Goal: Transaction & Acquisition: Purchase product/service

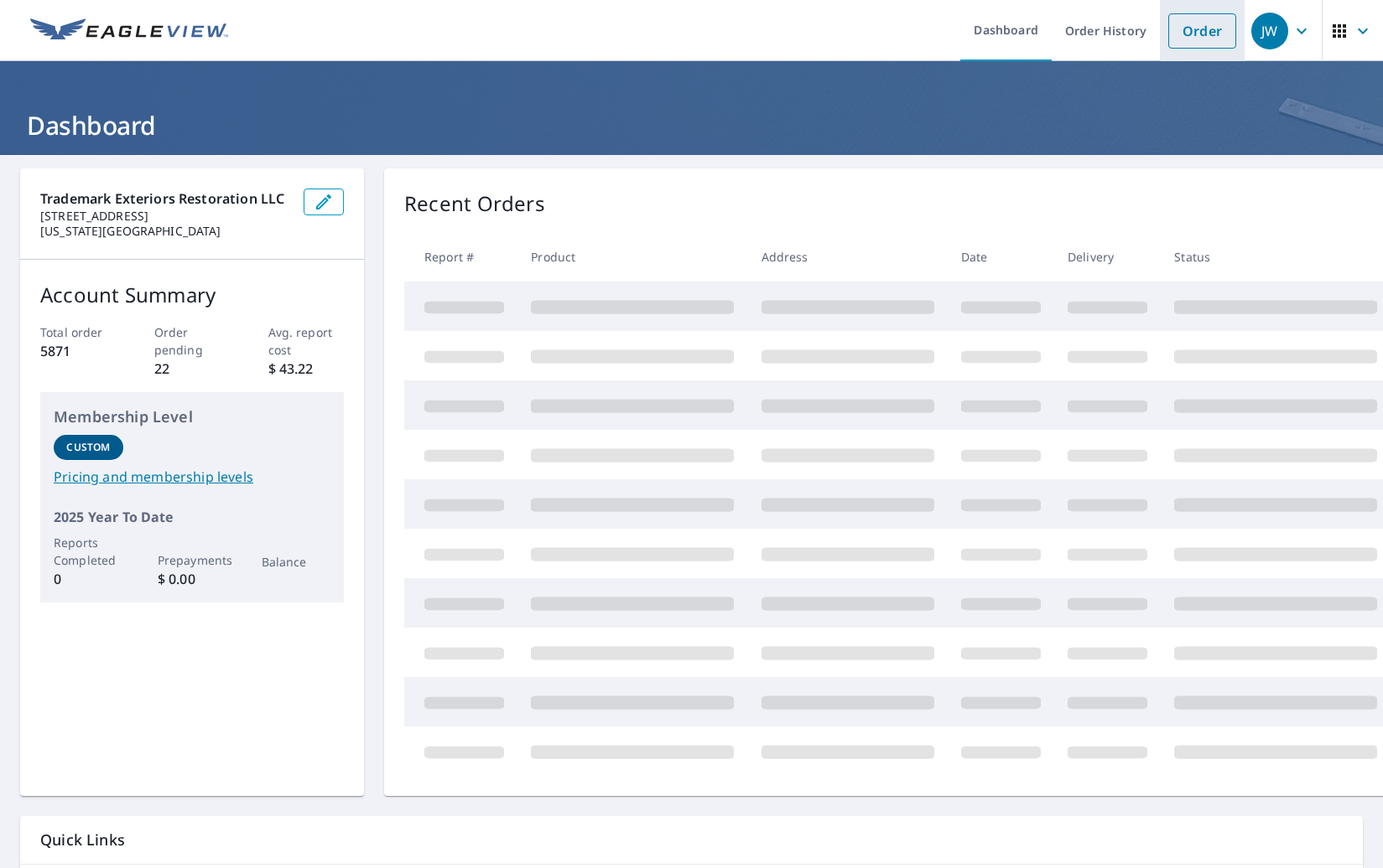
click at [1187, 31] on link "Order" at bounding box center [1202, 30] width 68 height 35
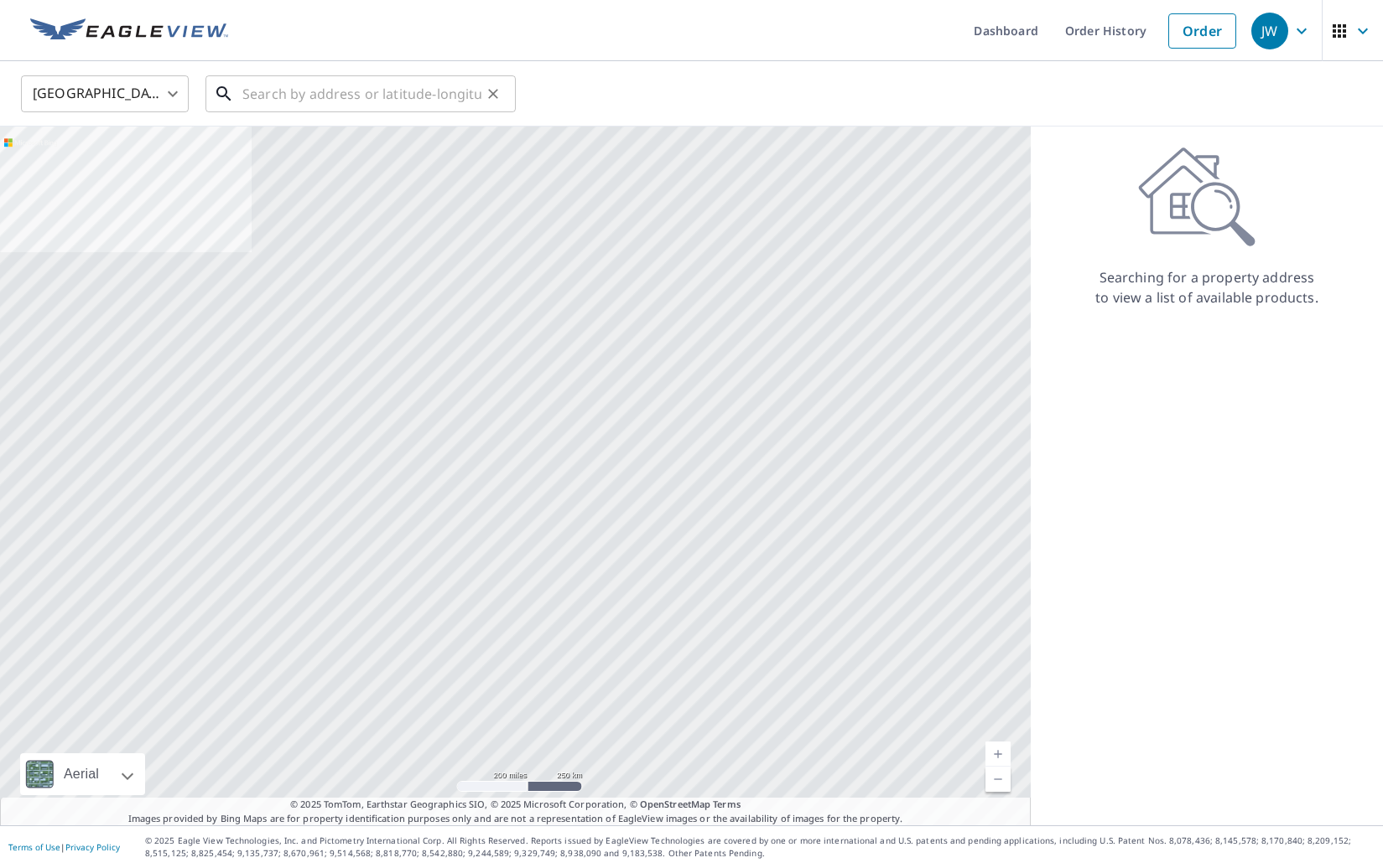
click at [431, 85] on input "text" at bounding box center [362, 94] width 239 height 47
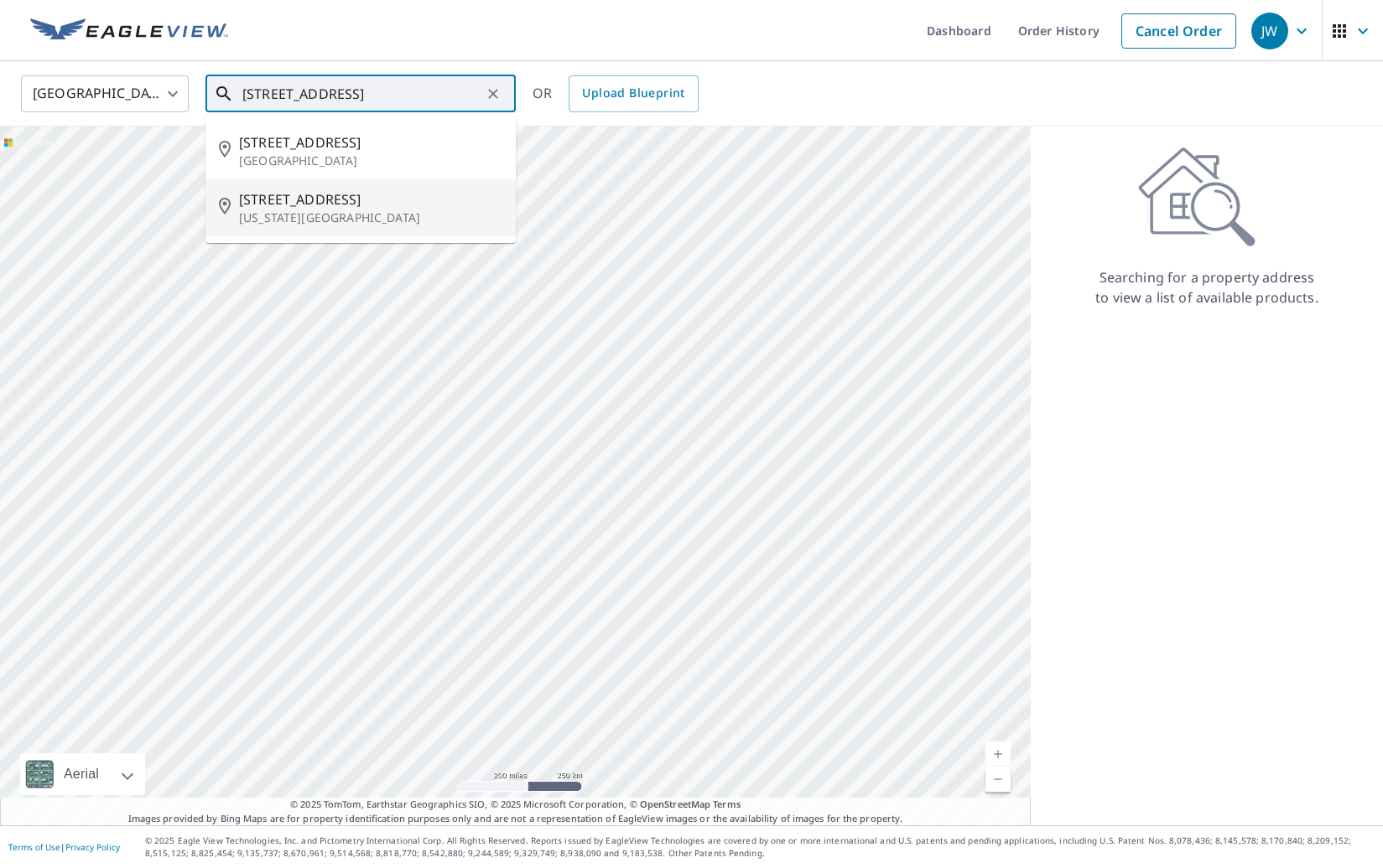
click at [346, 200] on span "[STREET_ADDRESS]" at bounding box center [371, 200] width 263 height 20
type input "[STREET_ADDRESS][US_STATE]"
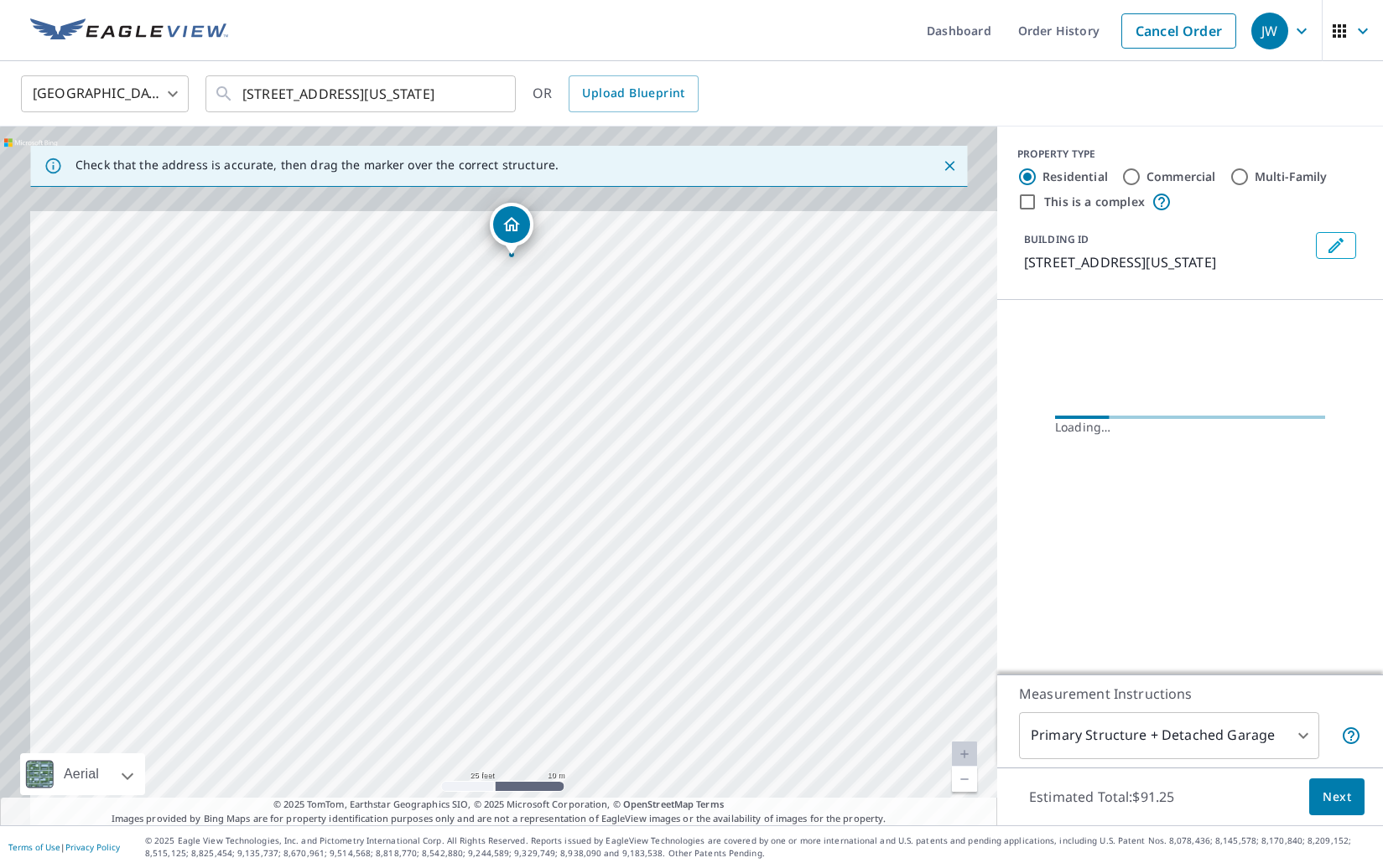
drag, startPoint x: 571, startPoint y: 496, endPoint x: 661, endPoint y: 753, distance: 272.3
click at [661, 753] on div "[STREET_ADDRESS][US_STATE]" at bounding box center [499, 475] width 997 height 699
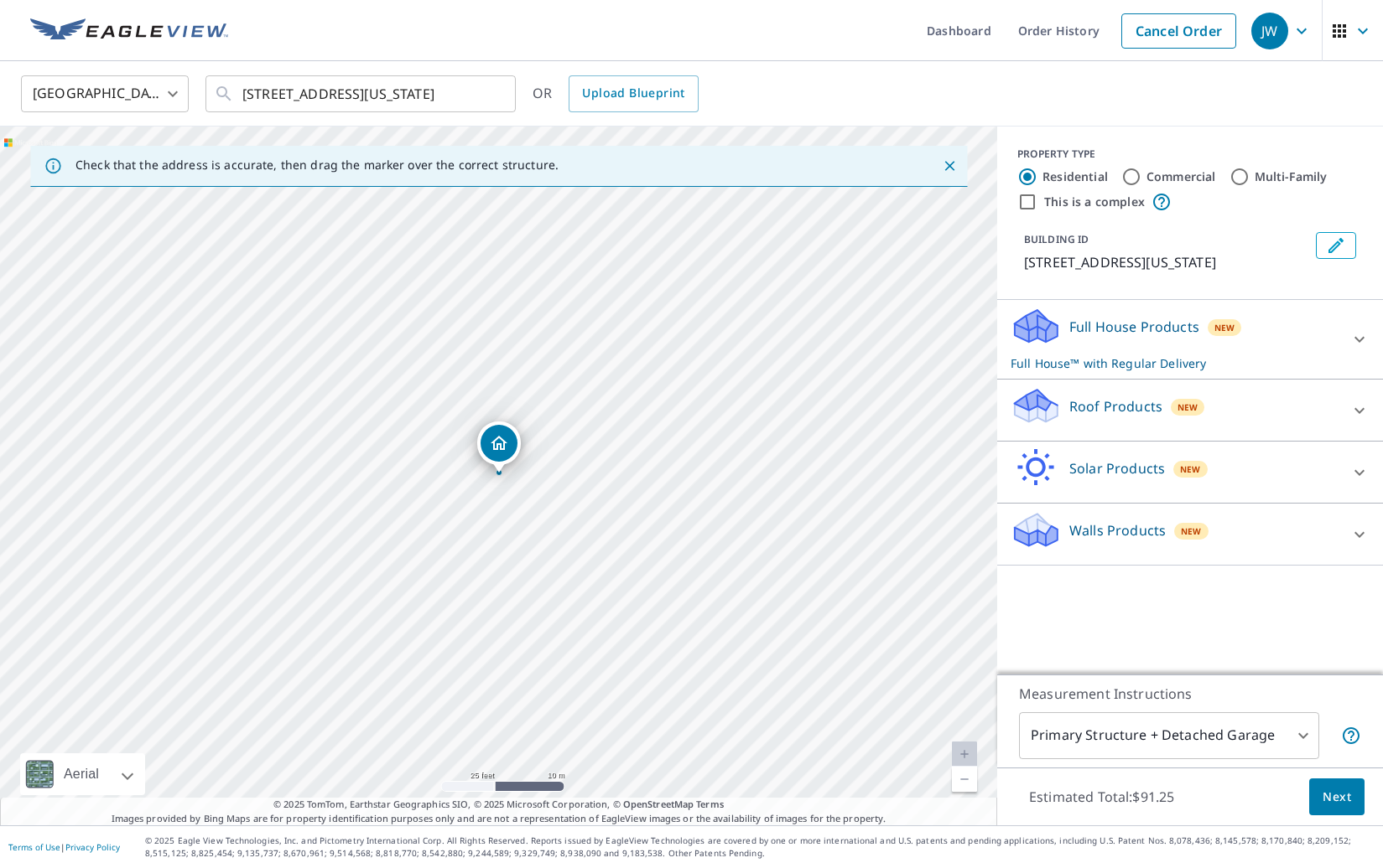
click at [1069, 417] on p "Roof Products" at bounding box center [1115, 406] width 93 height 20
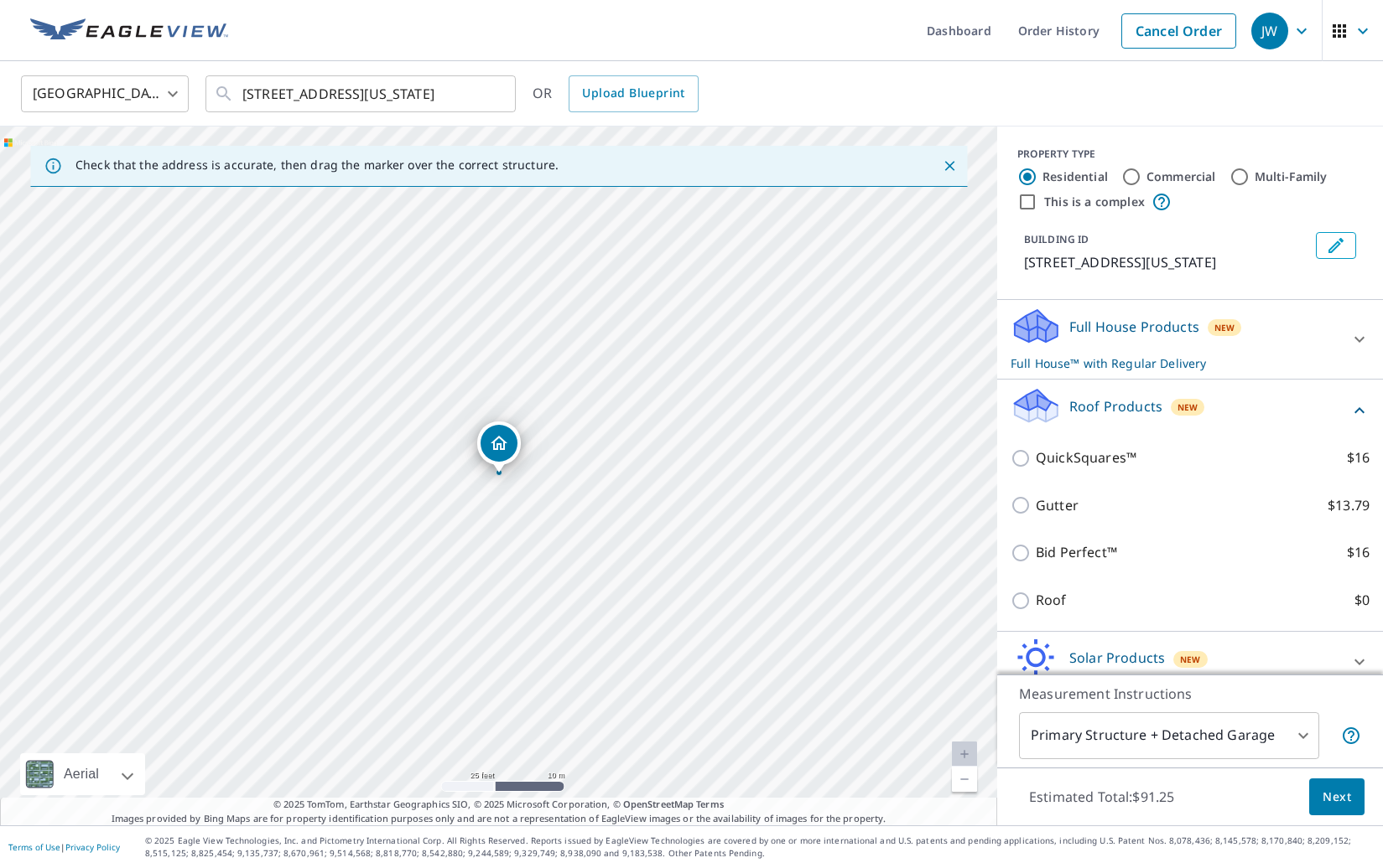
click at [1055, 611] on div "Roof $0" at bounding box center [1190, 600] width 359 height 47
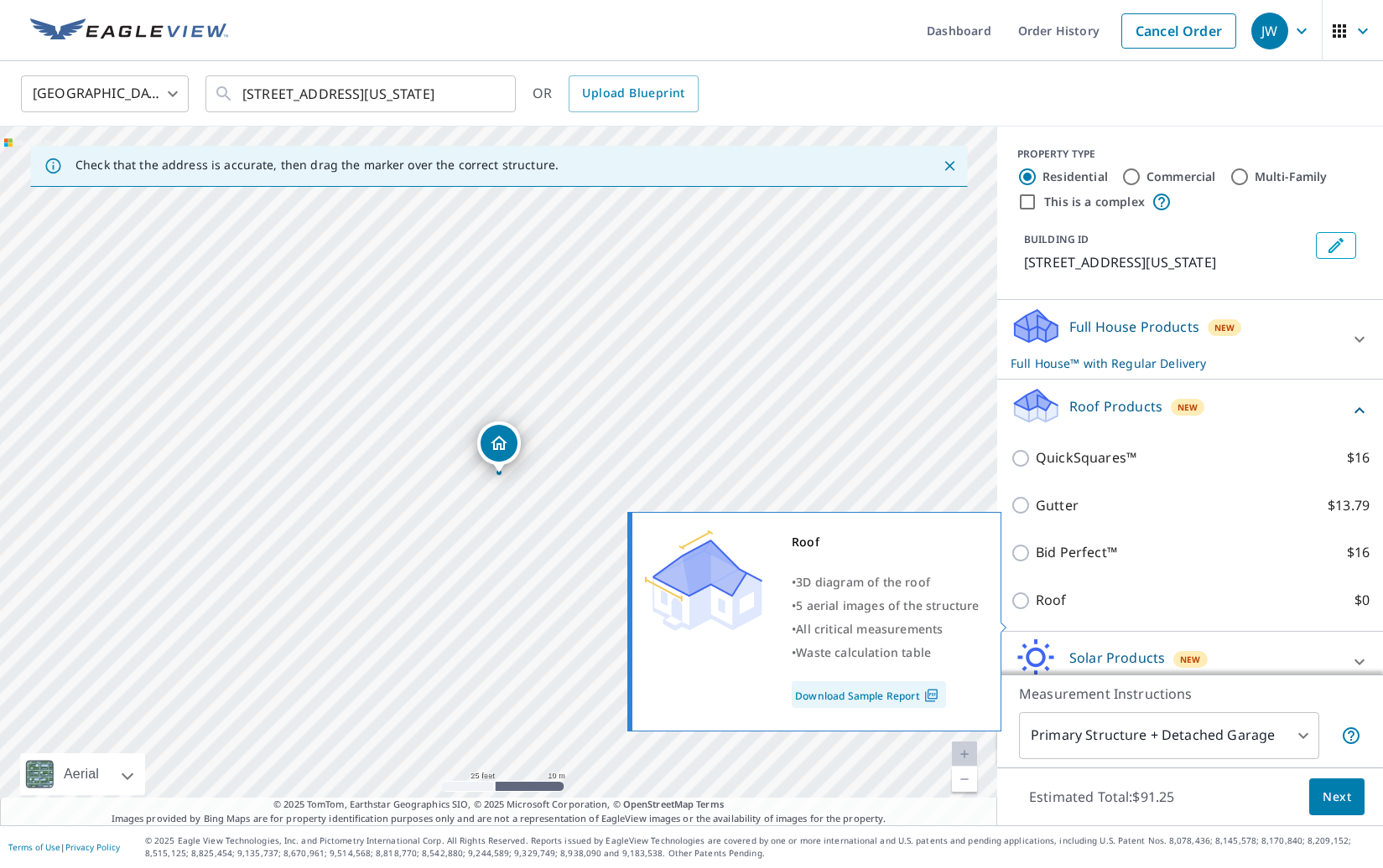
click at [1041, 611] on p "Roof" at bounding box center [1051, 600] width 31 height 21
click at [1036, 611] on input "Roof $0" at bounding box center [1023, 600] width 25 height 20
checkbox input "true"
type input "3"
checkbox input "false"
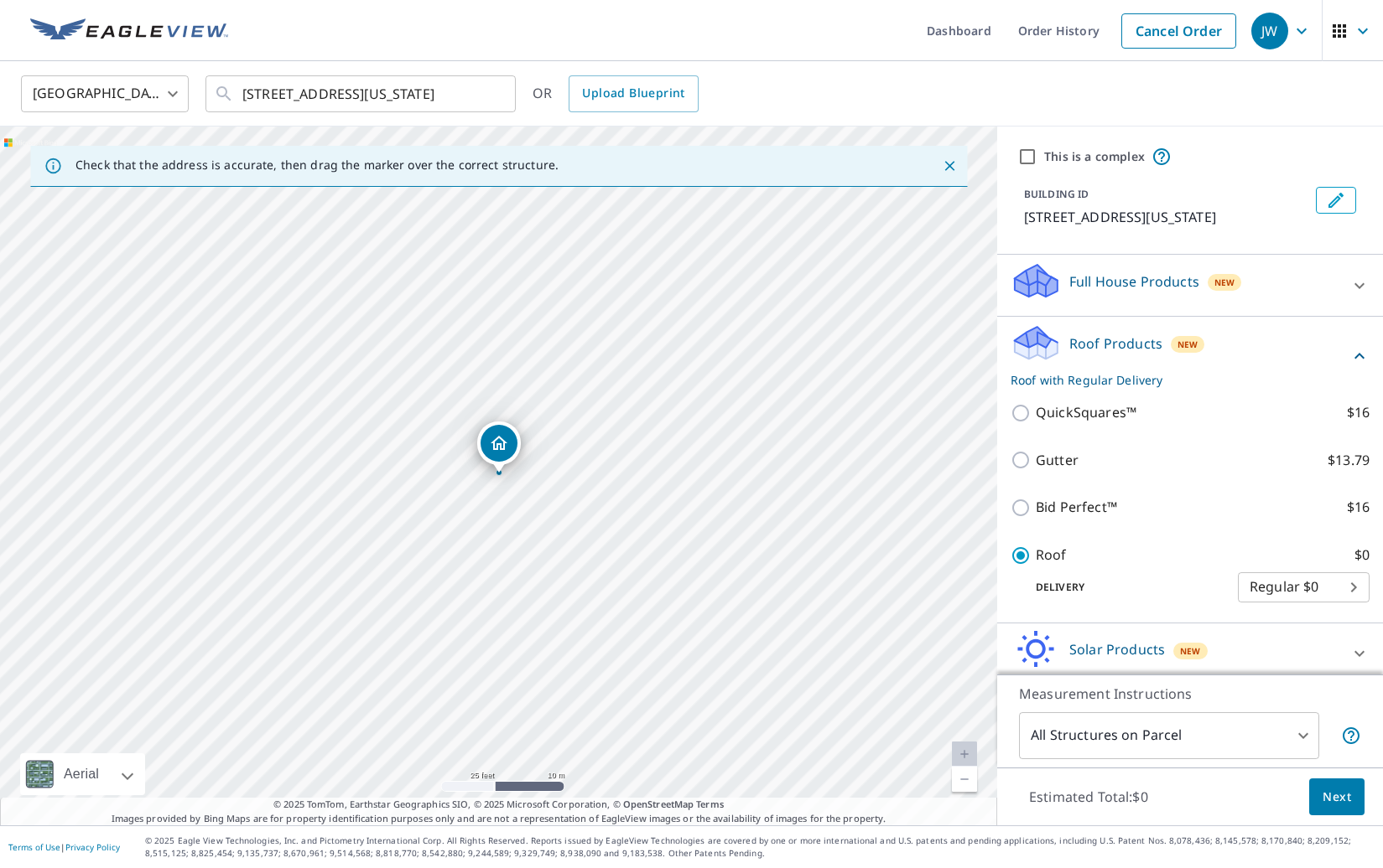
click at [1330, 809] on button "Next" at bounding box center [1336, 797] width 55 height 38
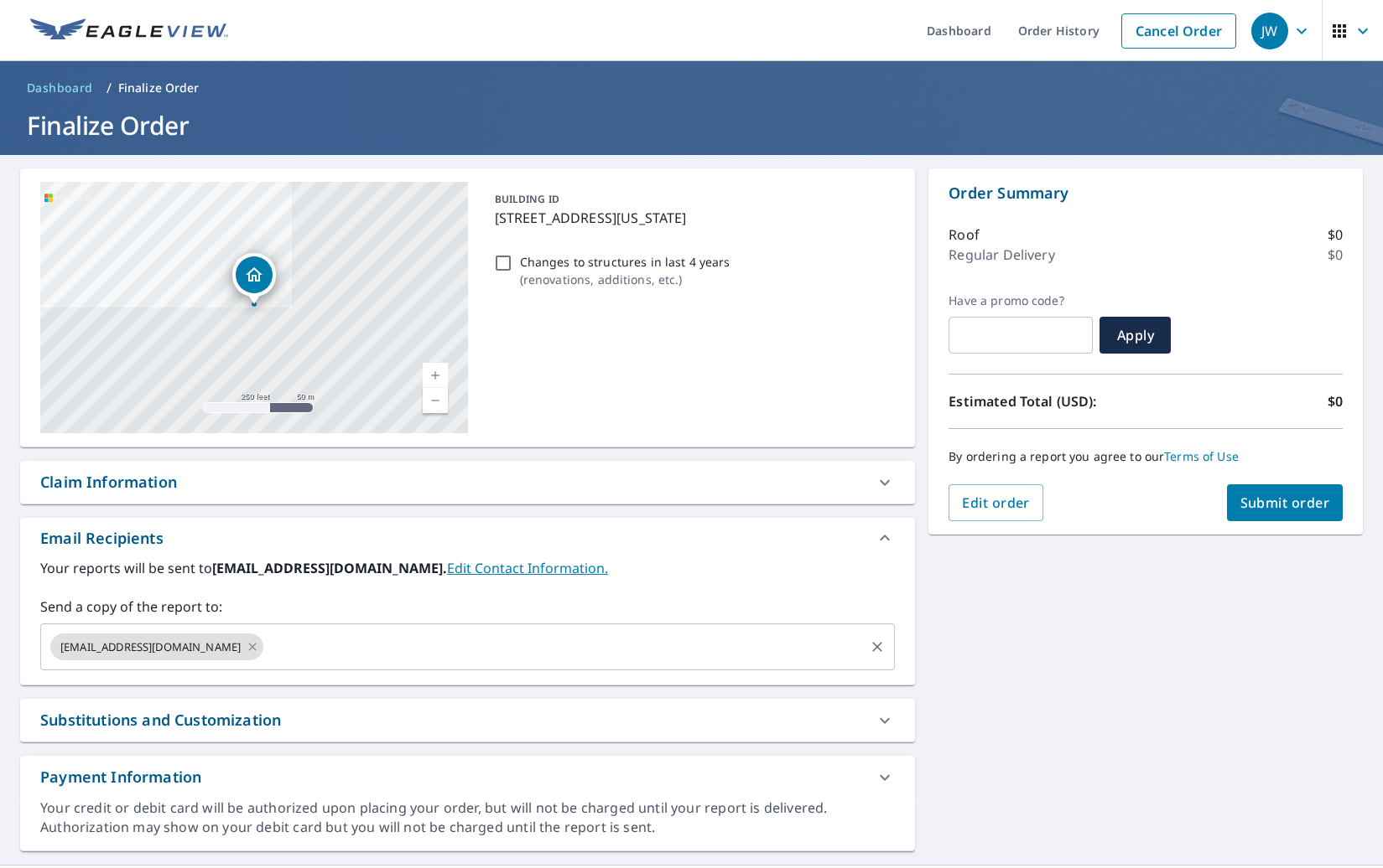
click at [402, 630] on div "[EMAIL_ADDRESS][DOMAIN_NAME] ​" at bounding box center [467, 647] width 855 height 47
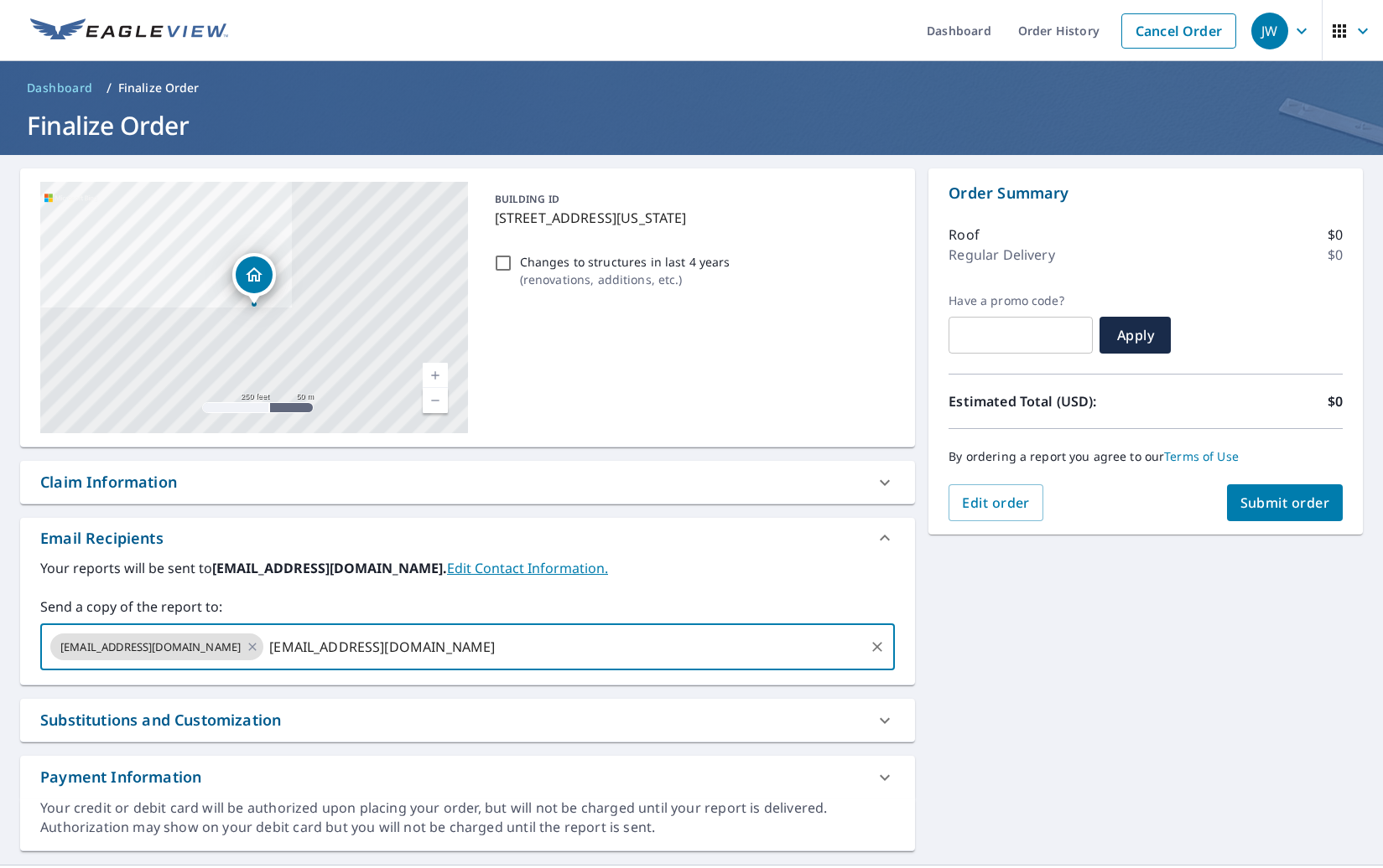
type input "[EMAIL_ADDRESS][DOMAIN_NAME]"
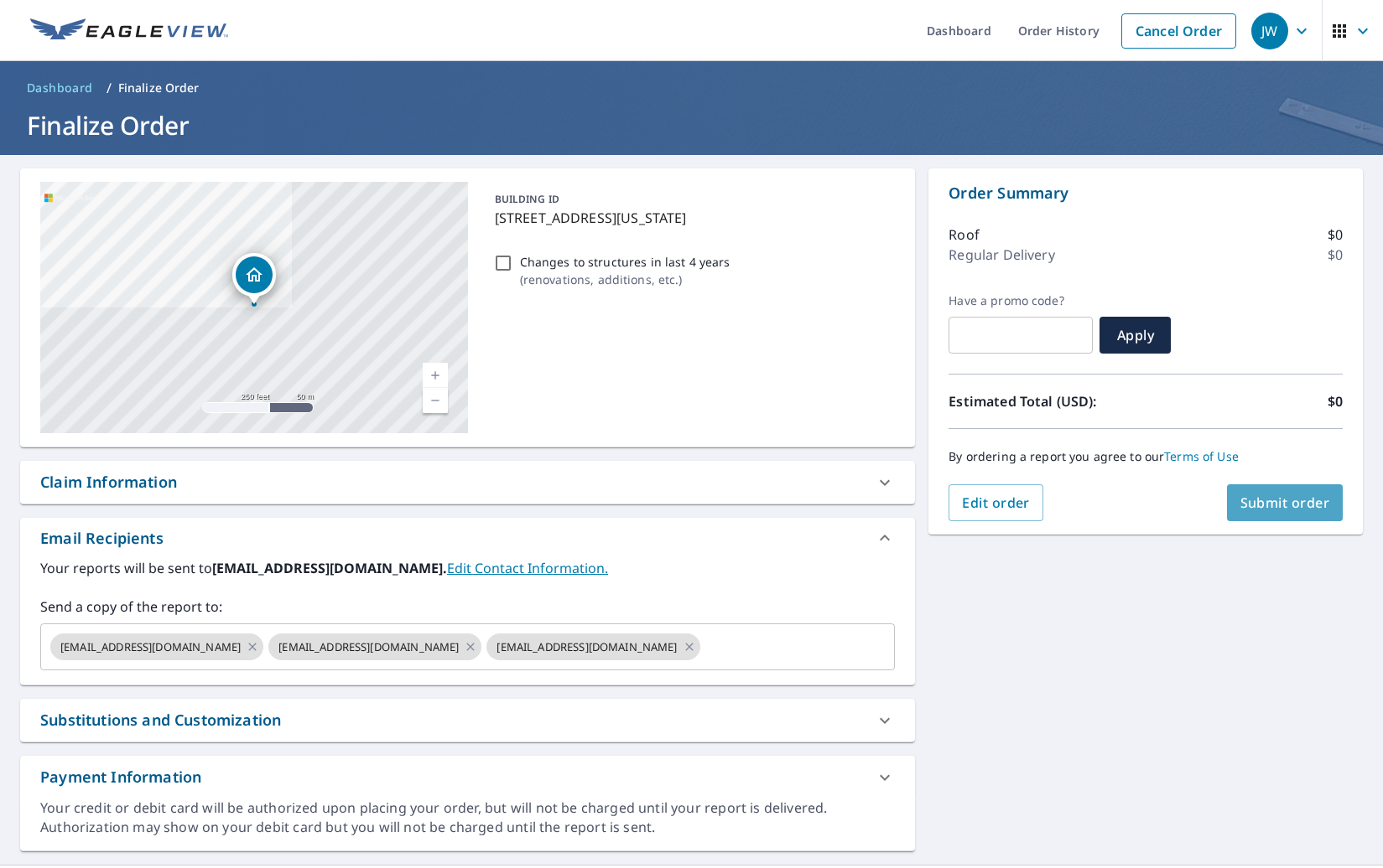
click at [1291, 496] on span "Submit order" at bounding box center [1285, 503] width 90 height 19
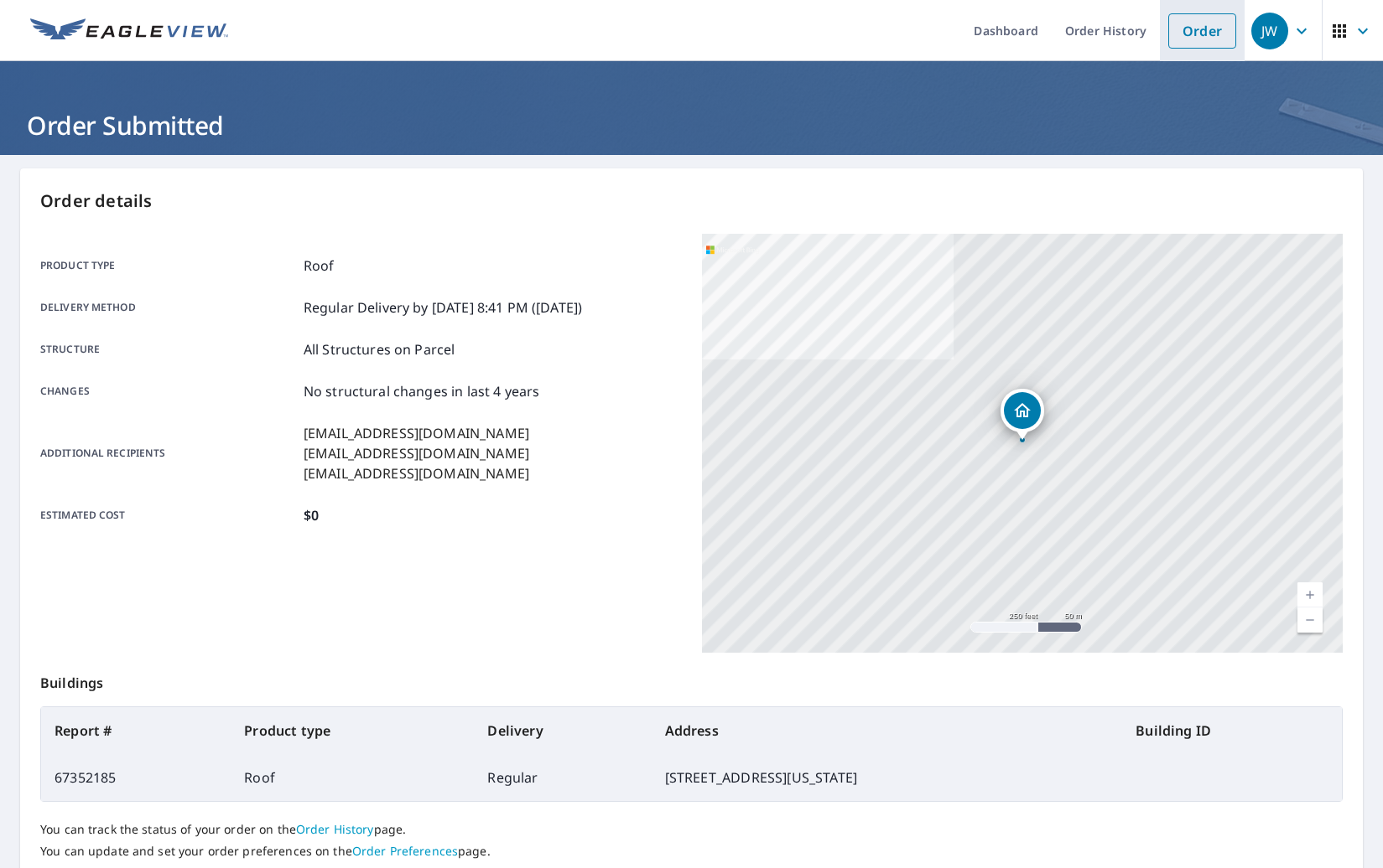
drag, startPoint x: 1211, startPoint y: 49, endPoint x: 1209, endPoint y: 41, distance: 8.2
click at [1211, 48] on li "Order" at bounding box center [1202, 30] width 85 height 61
click at [1209, 40] on link "Order" at bounding box center [1202, 30] width 68 height 35
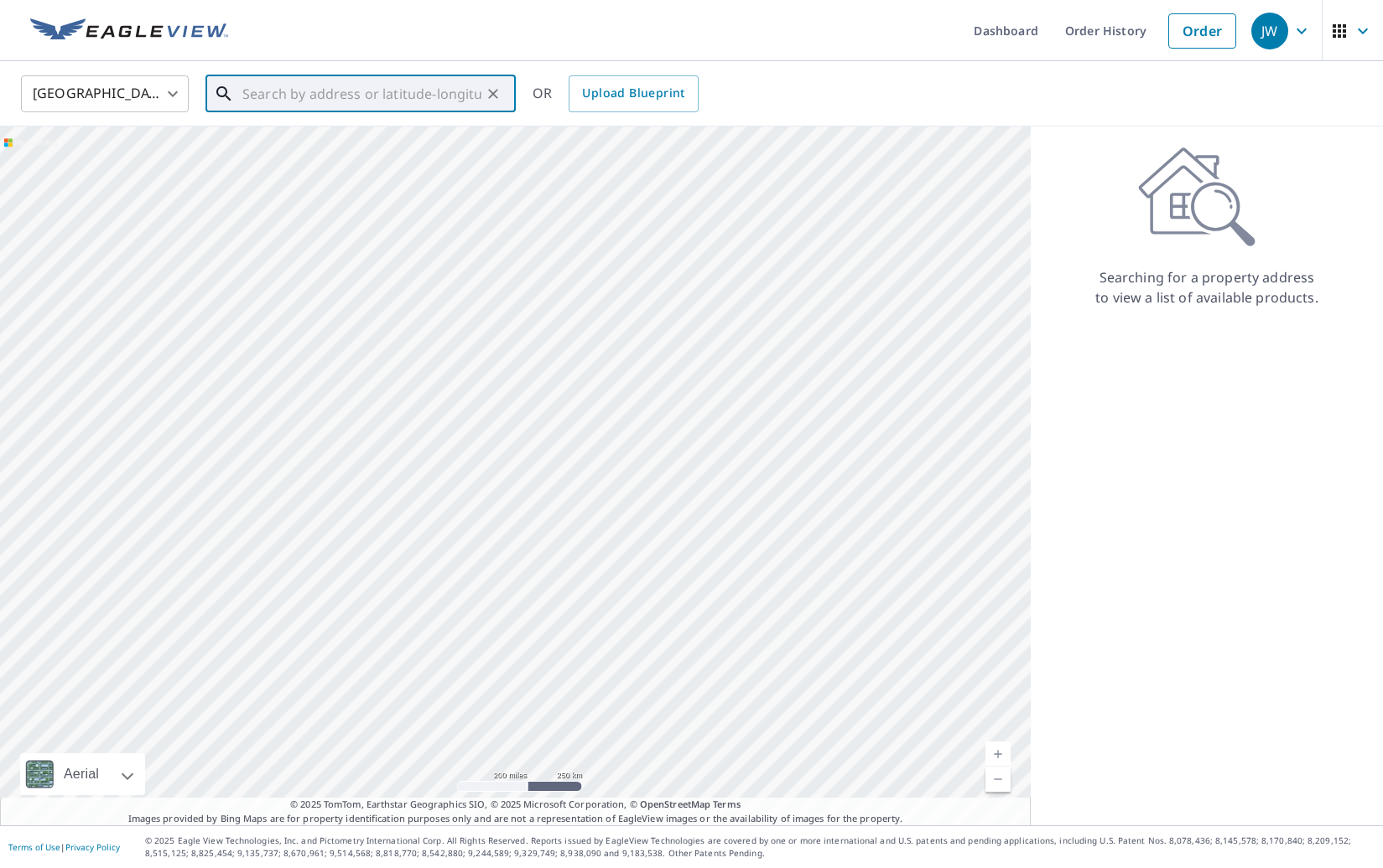
click at [379, 76] on input "text" at bounding box center [362, 94] width 239 height 47
click at [374, 120] on ul "[STREET_ADDRESS][PERSON_NAME][US_STATE]" at bounding box center [361, 150] width 311 height 71
click at [370, 154] on p "[US_STATE][GEOGRAPHIC_DATA]" at bounding box center [371, 160] width 263 height 17
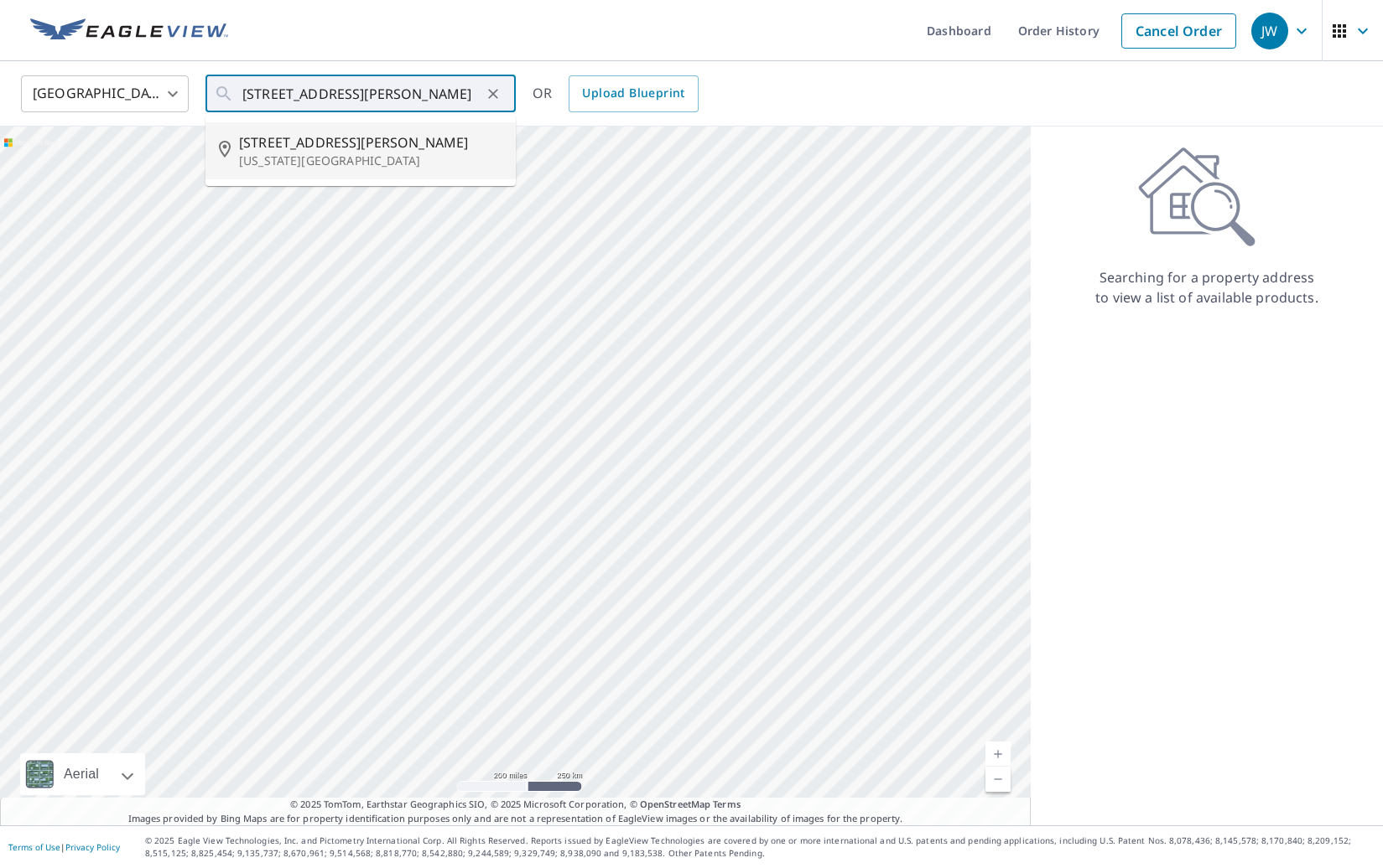
type input "[STREET_ADDRESS][PERSON_NAME][US_STATE]"
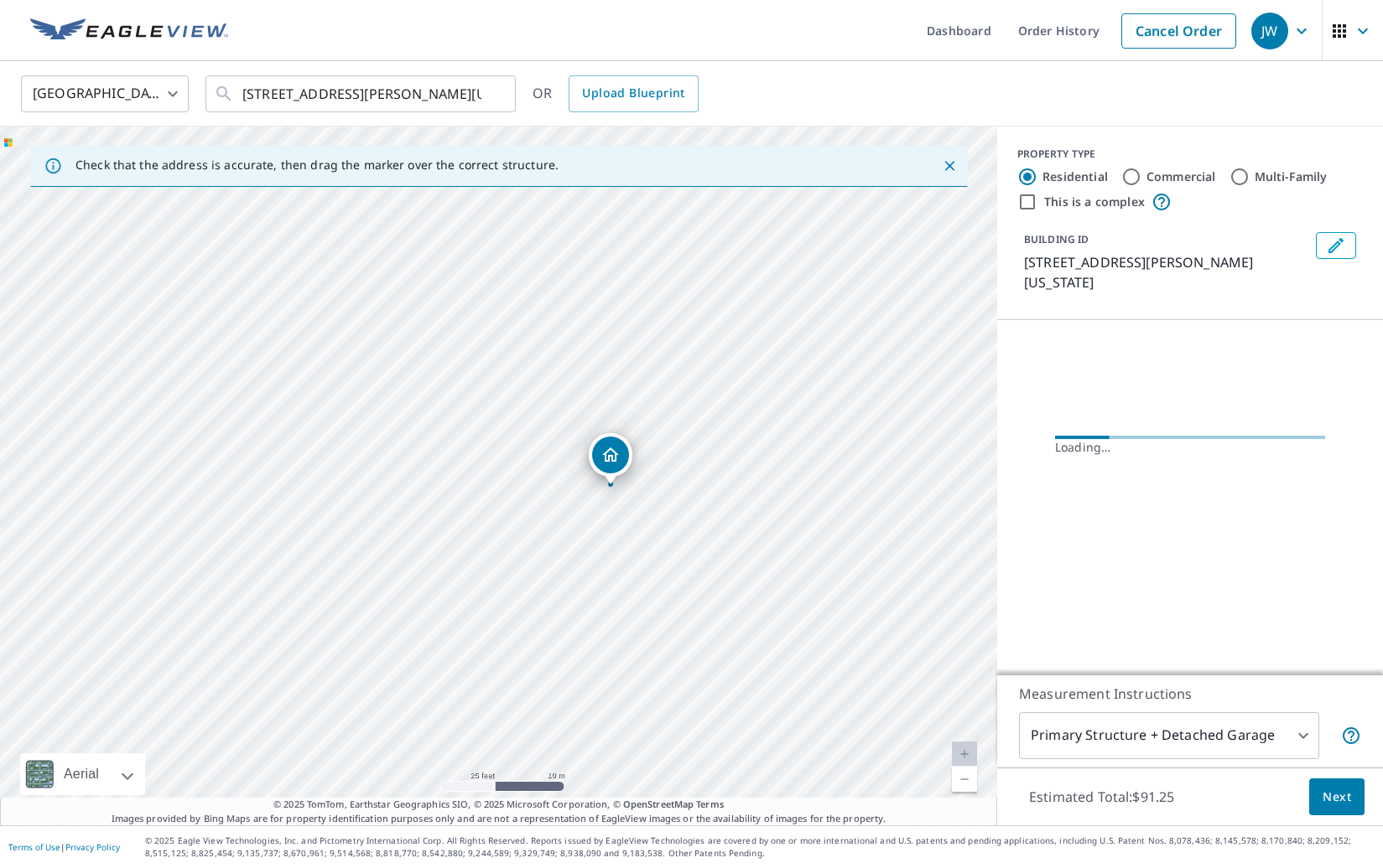
drag, startPoint x: 416, startPoint y: 493, endPoint x: 706, endPoint y: 457, distance: 292.2
click at [618, 491] on div "[STREET_ADDRESS][PERSON_NAME][US_STATE]" at bounding box center [499, 475] width 997 height 699
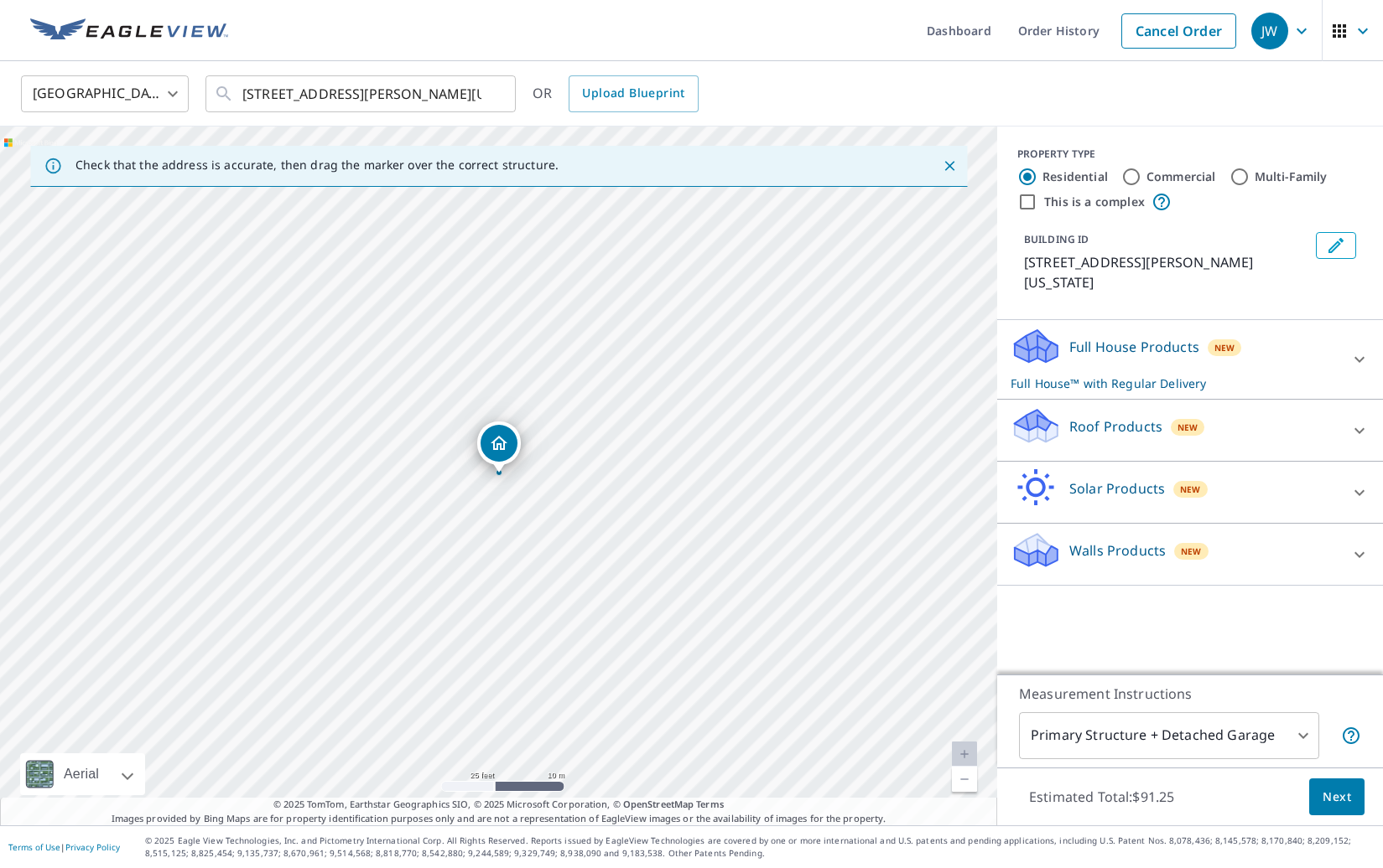
click at [1111, 423] on p "Roof Products" at bounding box center [1115, 427] width 93 height 20
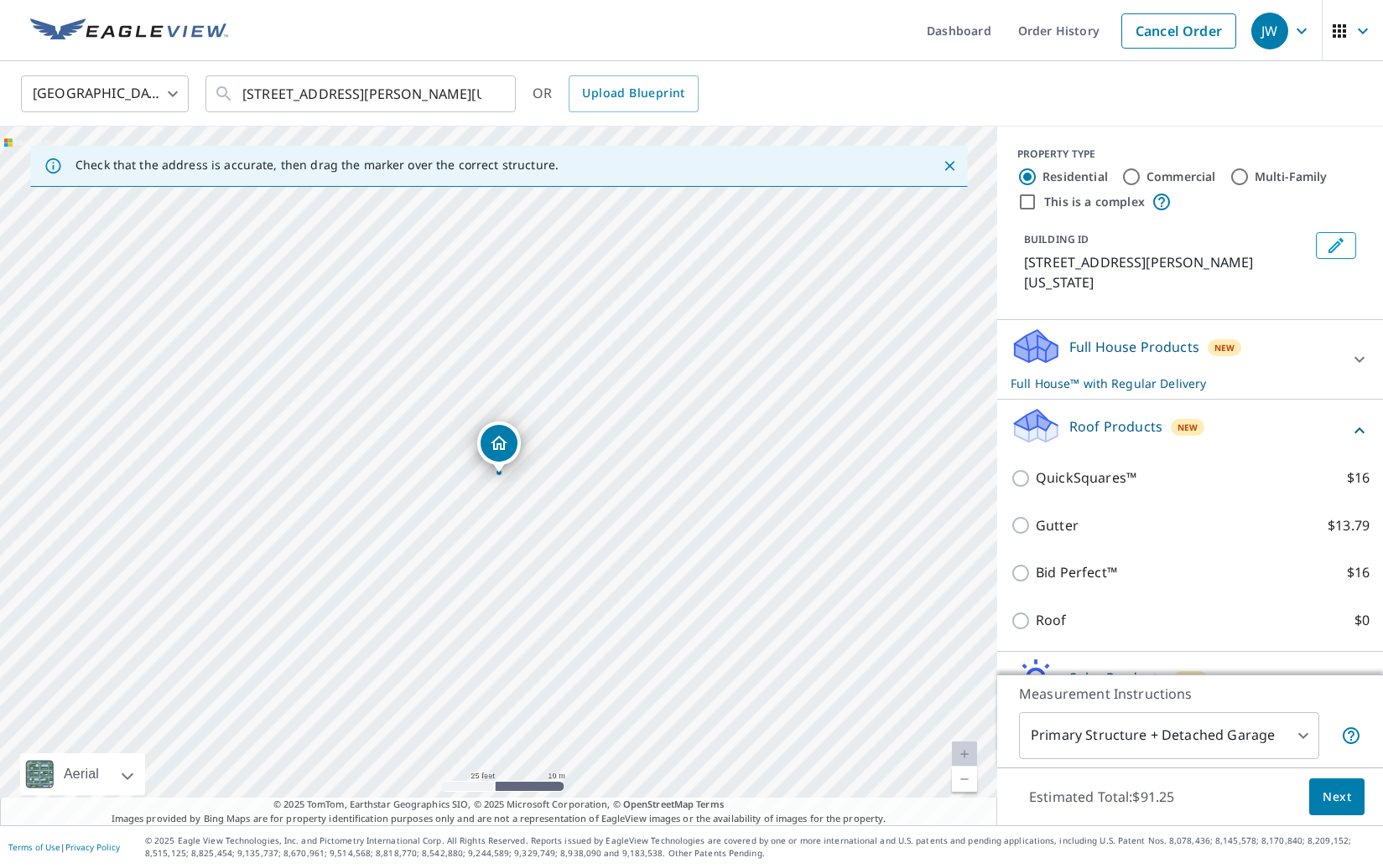
drag, startPoint x: 1038, startPoint y: 647, endPoint x: 1044, endPoint y: 638, distance: 10.8
click at [1038, 647] on div "Roof Products New QuickSquares™ $16 Gutter $13.79 Bid Perfect™ $16 Roof $0" at bounding box center [1190, 526] width 386 height 252
click at [1049, 625] on p "Roof" at bounding box center [1051, 620] width 31 height 21
click at [1036, 625] on input "Roof $0" at bounding box center [1023, 621] width 25 height 20
checkbox input "true"
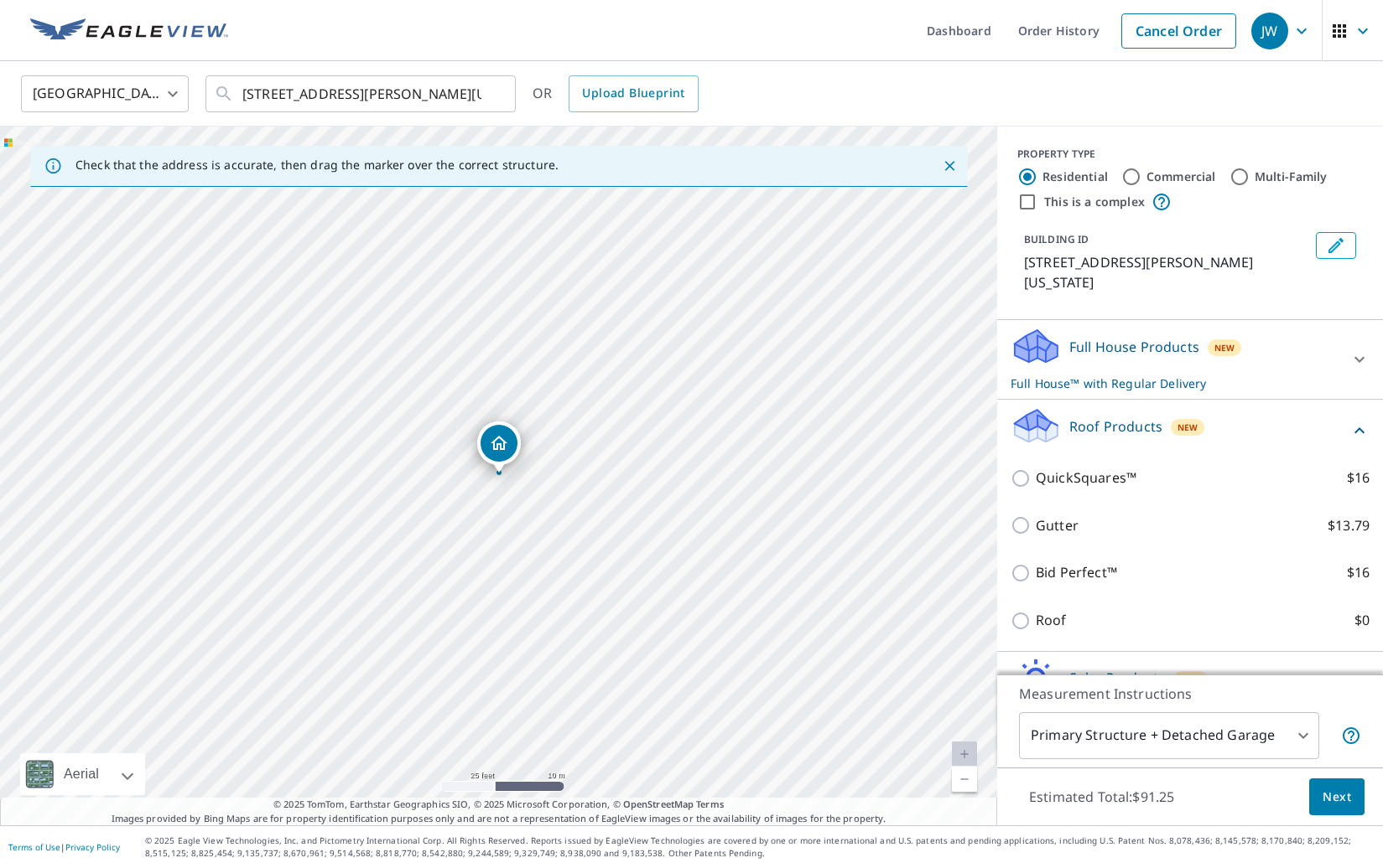
type input "3"
checkbox input "false"
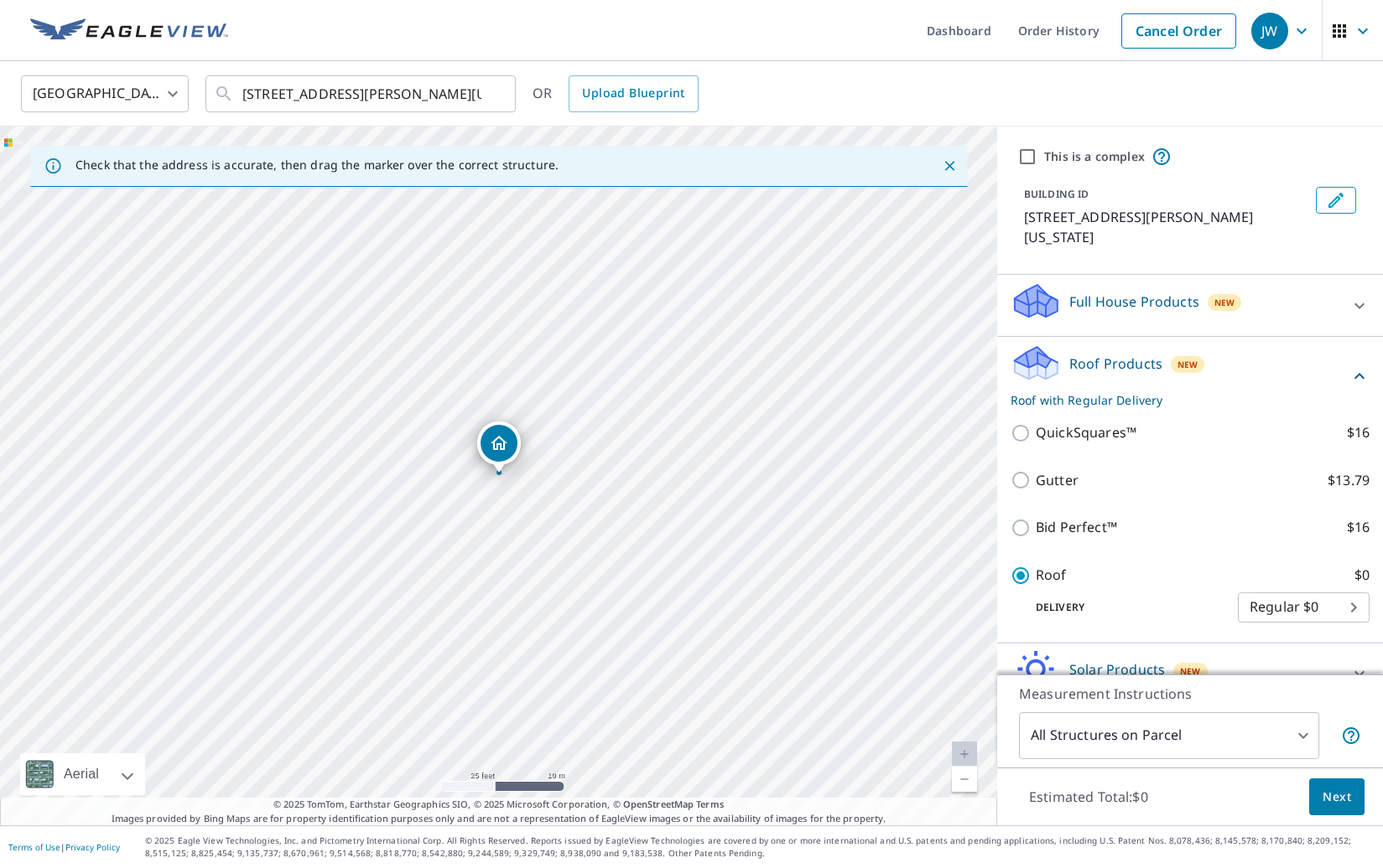
click at [1316, 806] on button "Next" at bounding box center [1336, 797] width 55 height 38
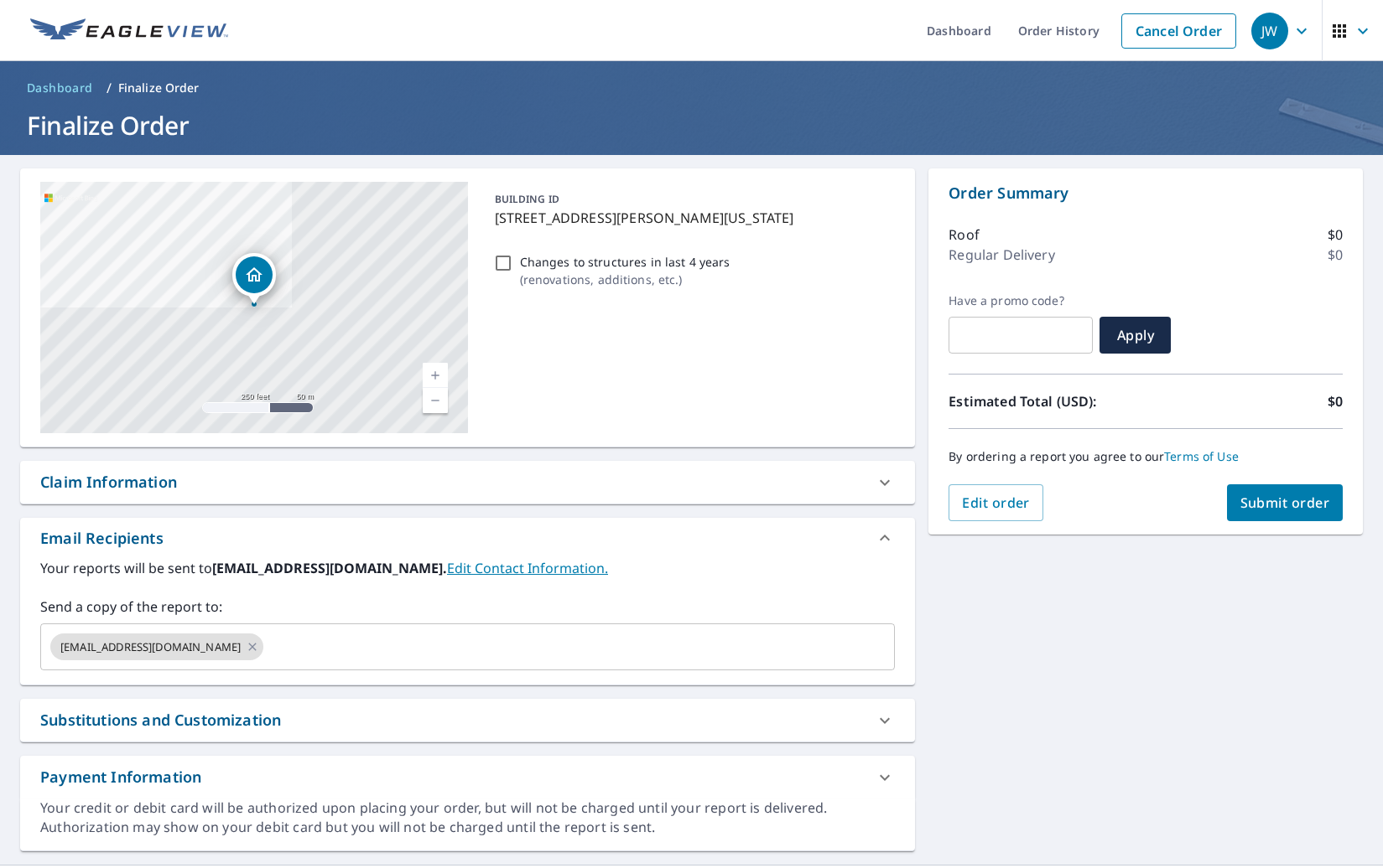
scroll to position [39, 0]
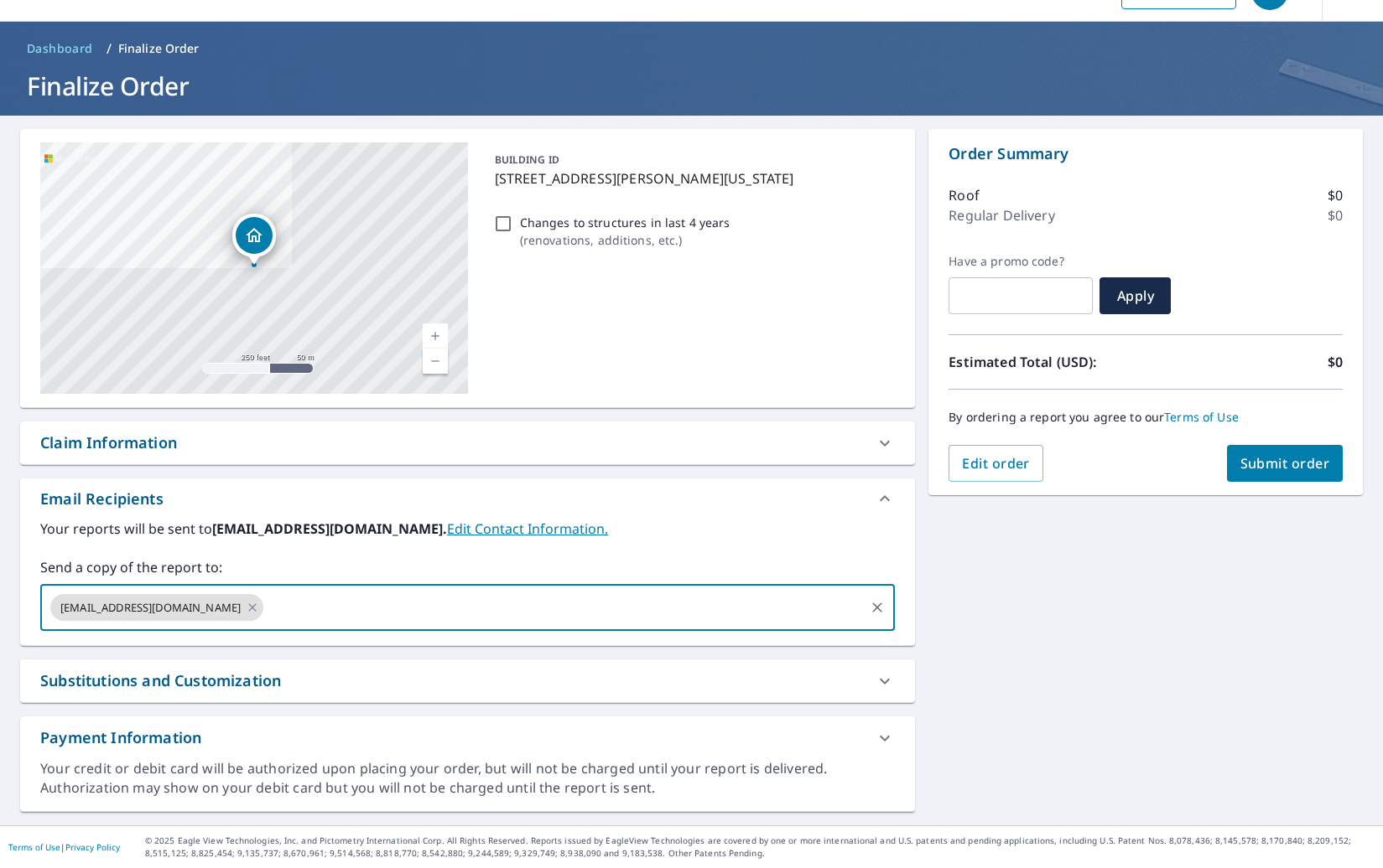
click at [476, 604] on input "text" at bounding box center [564, 608] width 596 height 32
type input "[EMAIL_ADDRESS][DOMAIN_NAME]"
type input "[PERSON_NAME][EMAIL_ADDRESS][DOMAIN_NAME]"
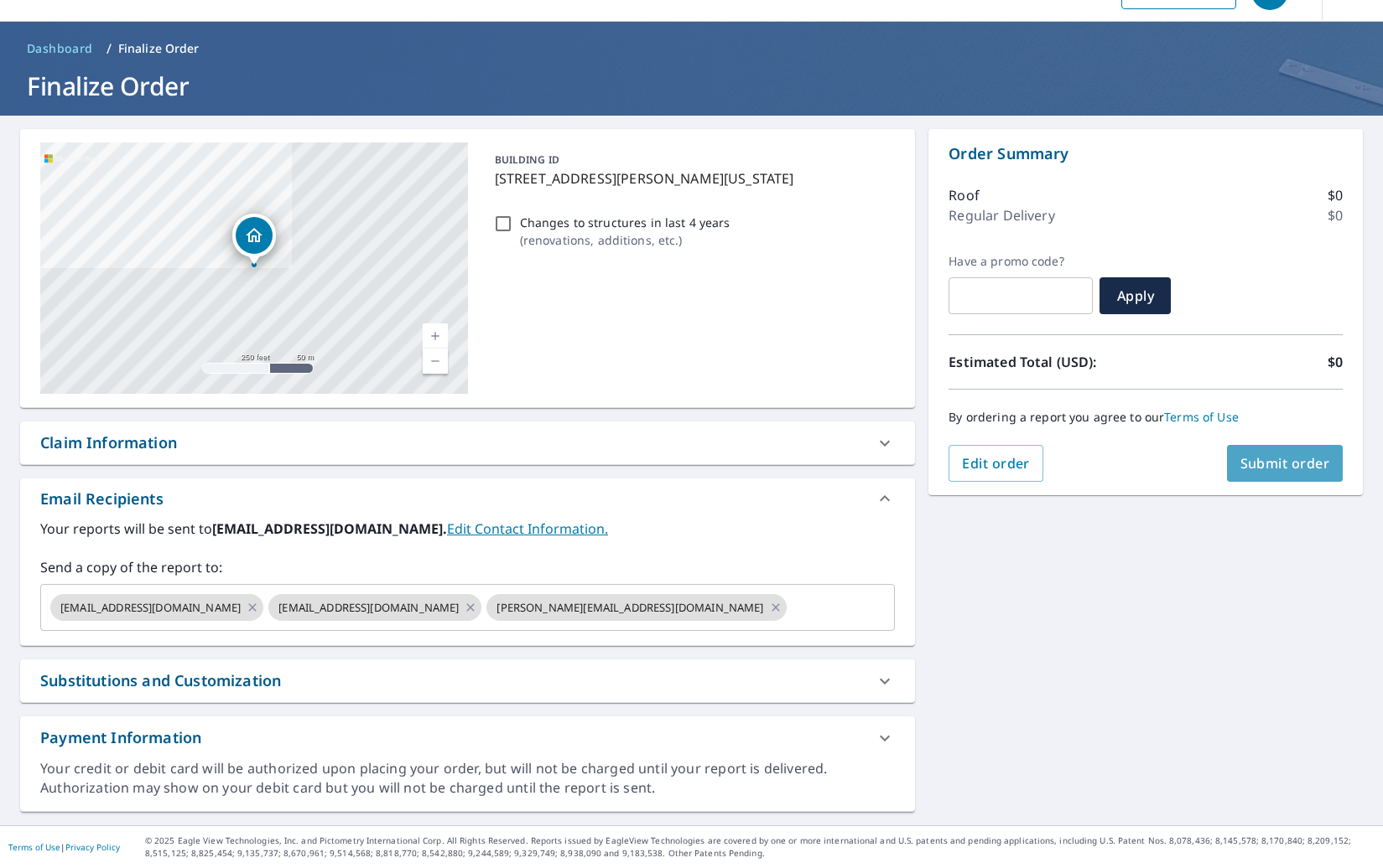
click at [1286, 463] on span "Submit order" at bounding box center [1285, 464] width 90 height 19
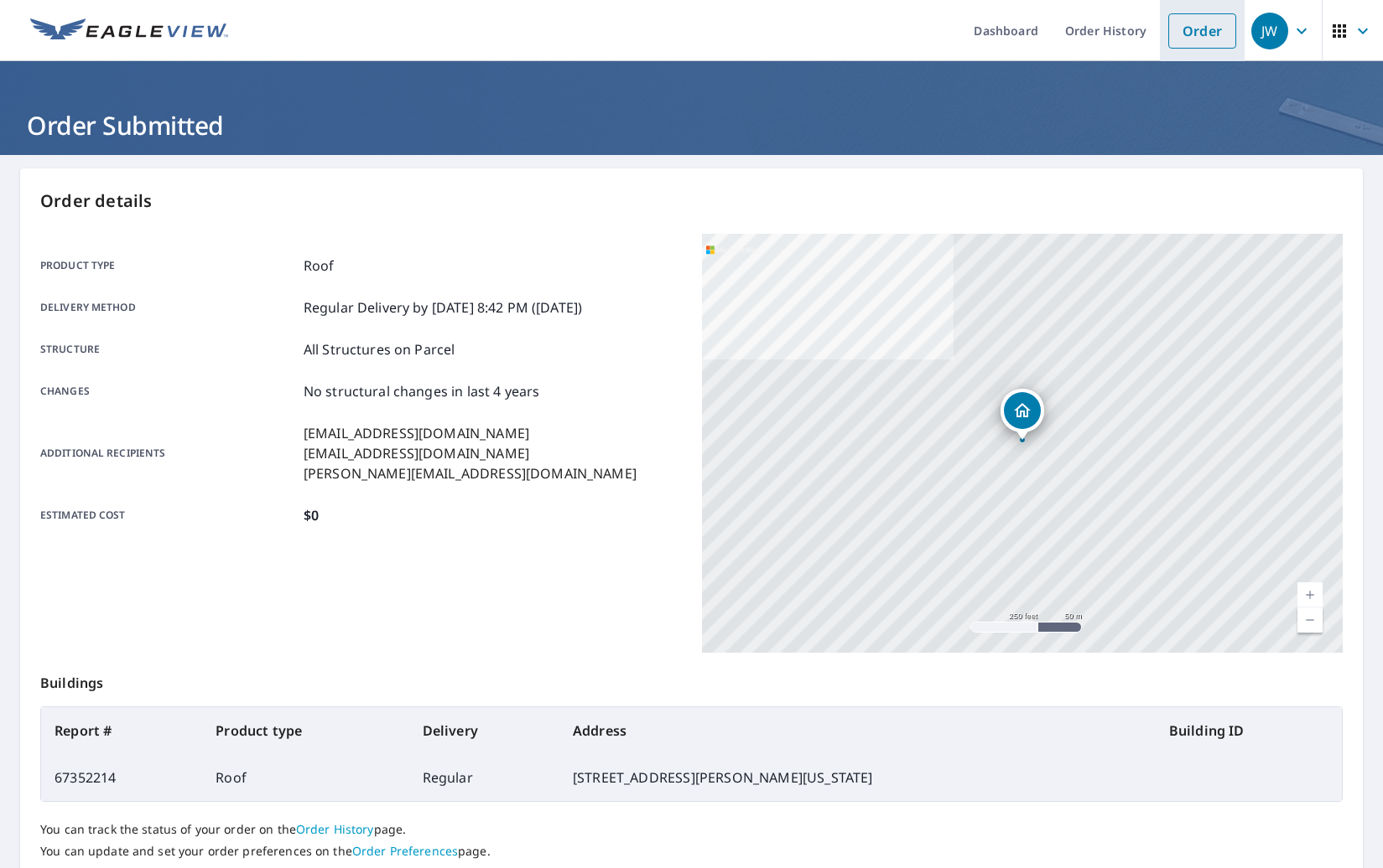
click at [1203, 26] on link "Order" at bounding box center [1202, 30] width 68 height 35
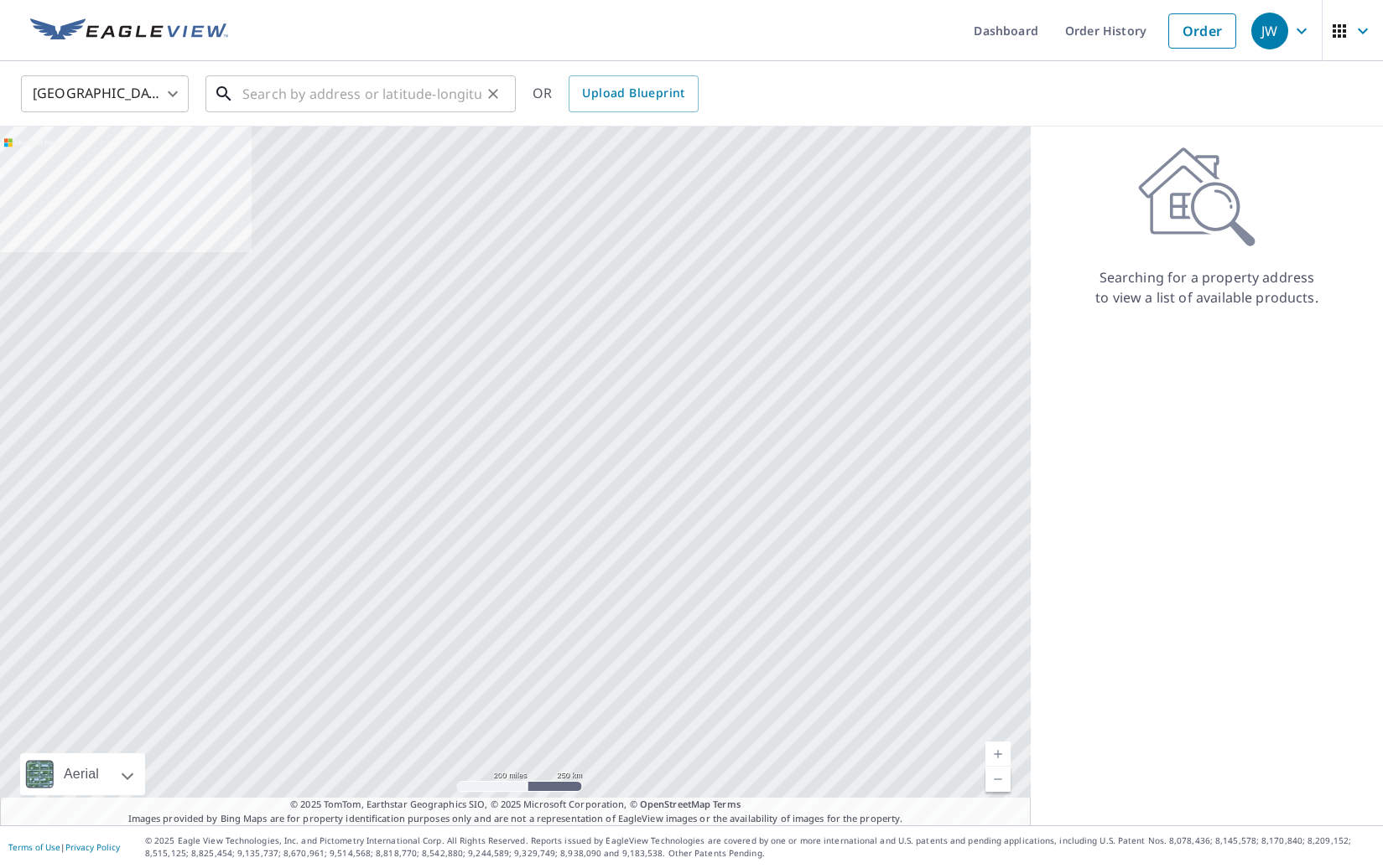
click at [307, 85] on input "text" at bounding box center [362, 94] width 239 height 47
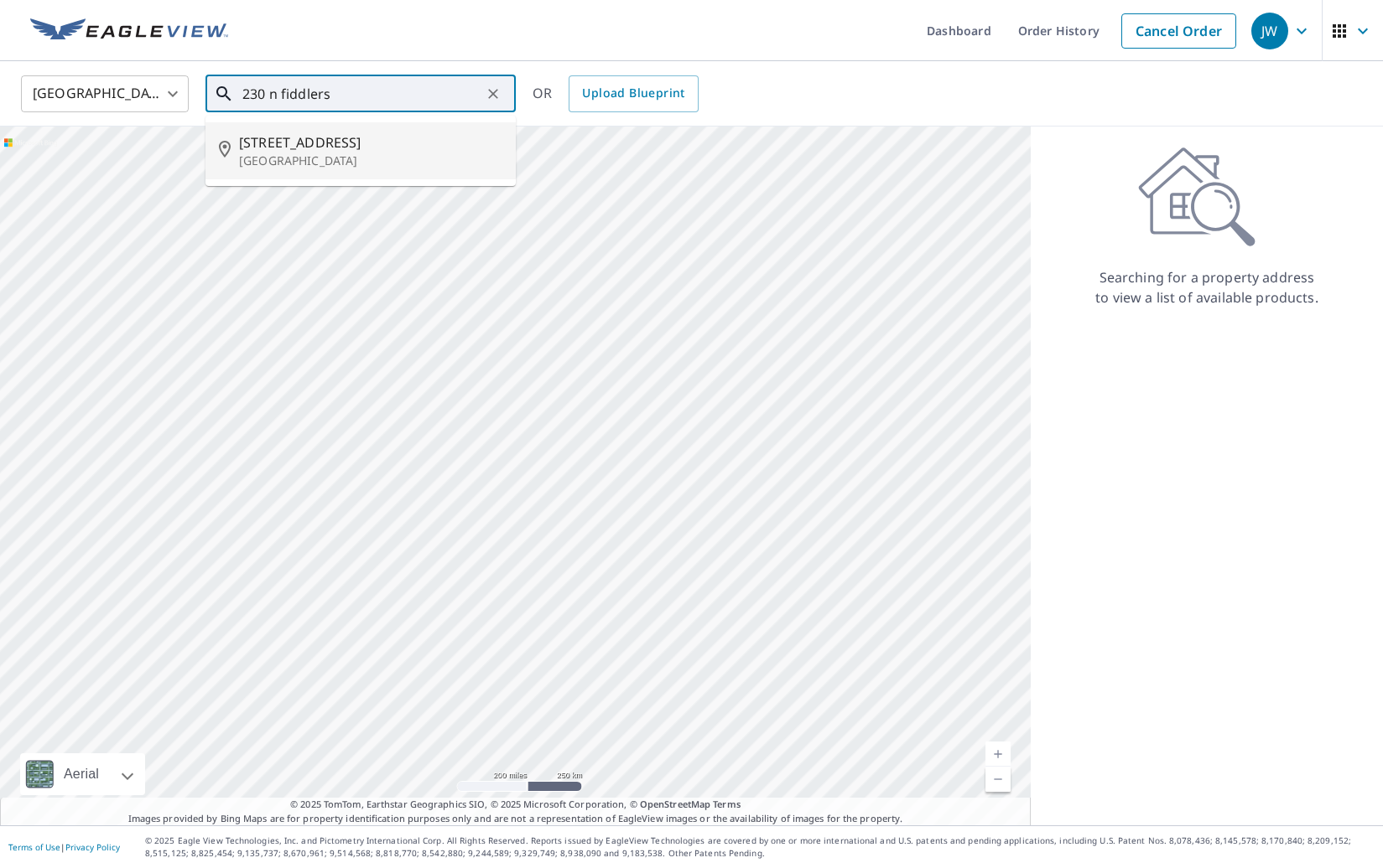
click at [325, 145] on span "[STREET_ADDRESS]" at bounding box center [371, 142] width 263 height 20
type input "[STREET_ADDRESS]"
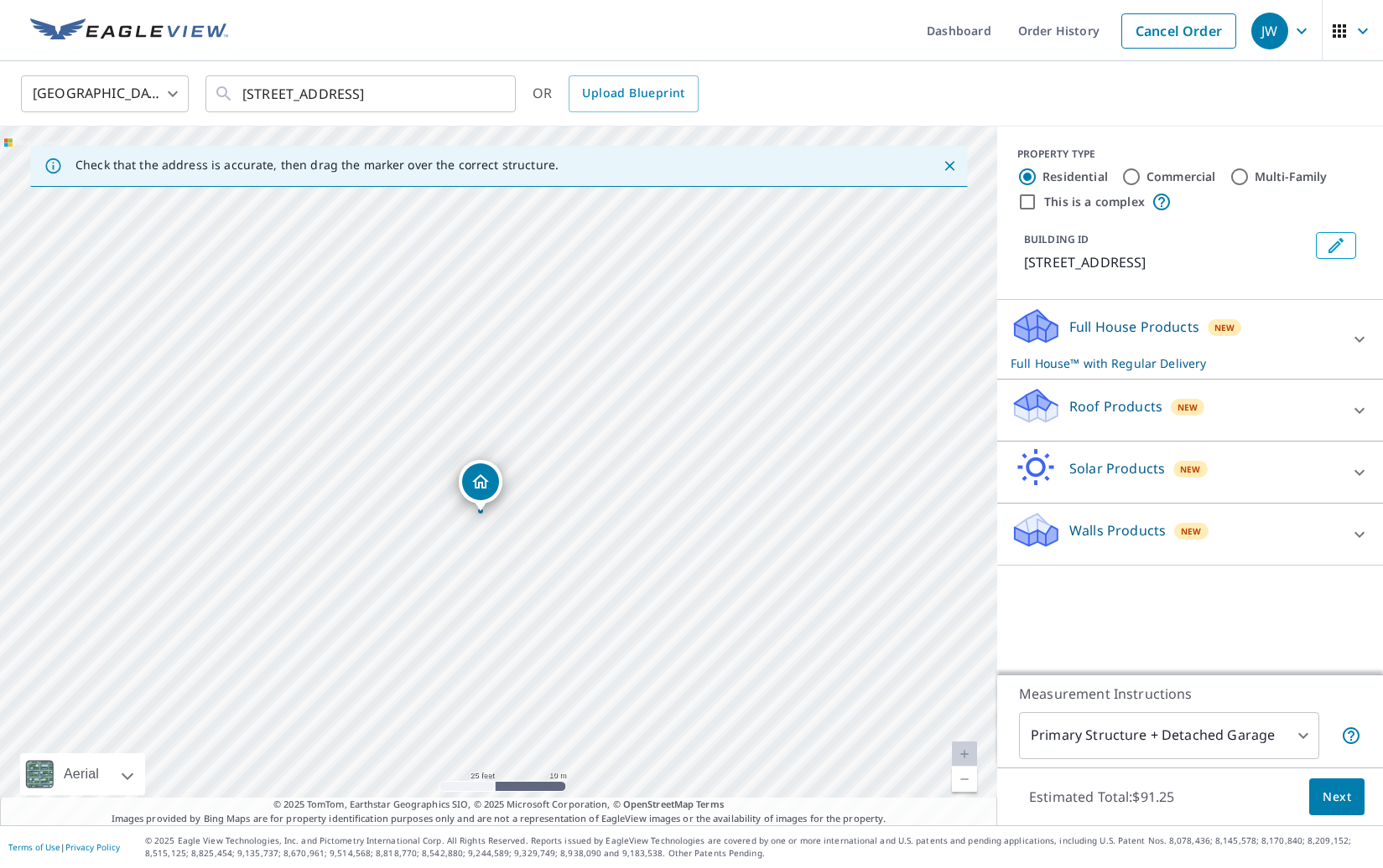
drag, startPoint x: 630, startPoint y: 387, endPoint x: 549, endPoint y: 529, distance: 163.5
click at [549, 529] on div "[STREET_ADDRESS]" at bounding box center [499, 475] width 997 height 699
click at [1107, 417] on p "Roof Products" at bounding box center [1115, 406] width 93 height 20
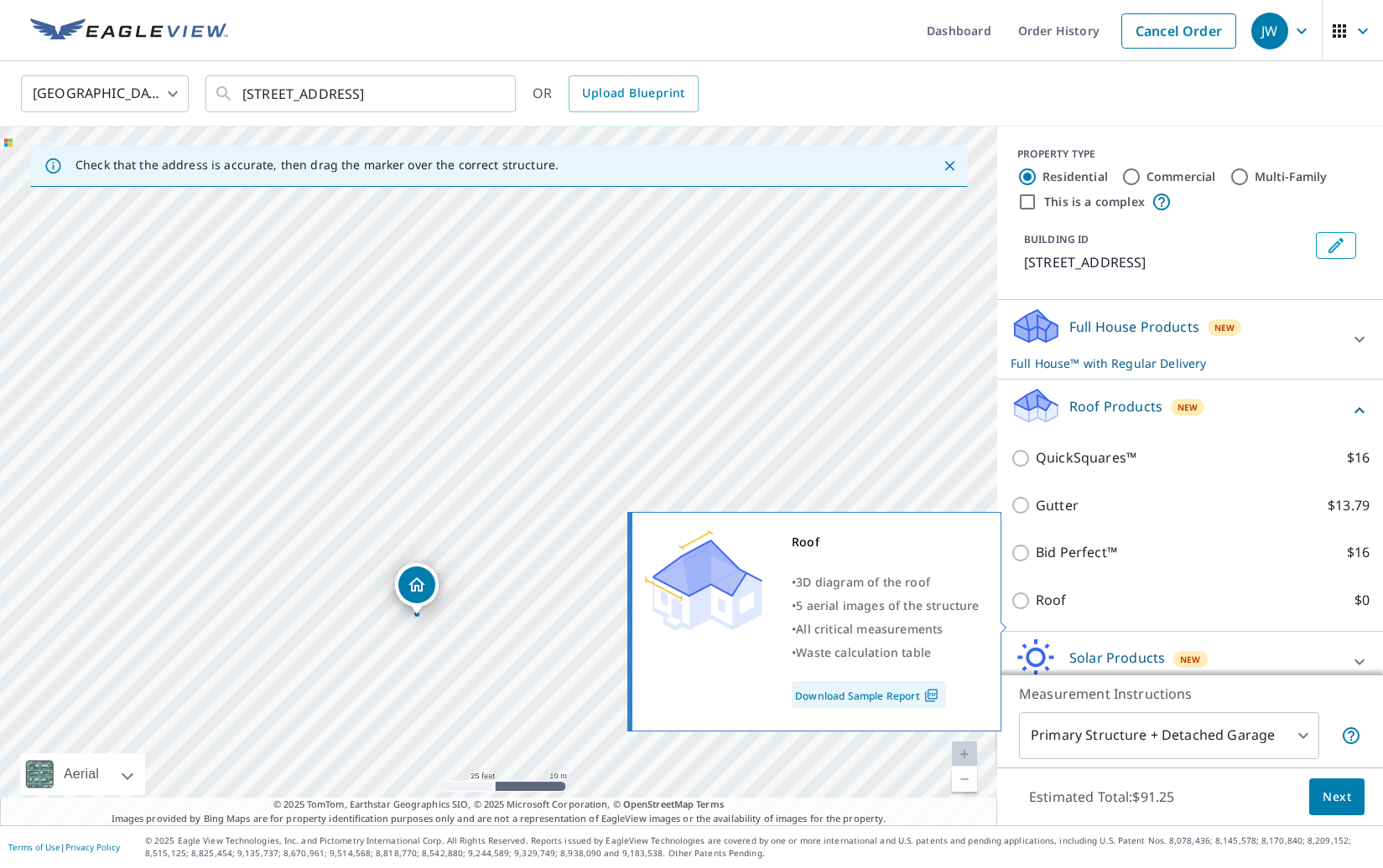
click at [1043, 611] on p "Roof" at bounding box center [1051, 600] width 31 height 21
click at [1036, 611] on input "Roof $0" at bounding box center [1023, 600] width 25 height 20
checkbox input "true"
type input "3"
checkbox input "false"
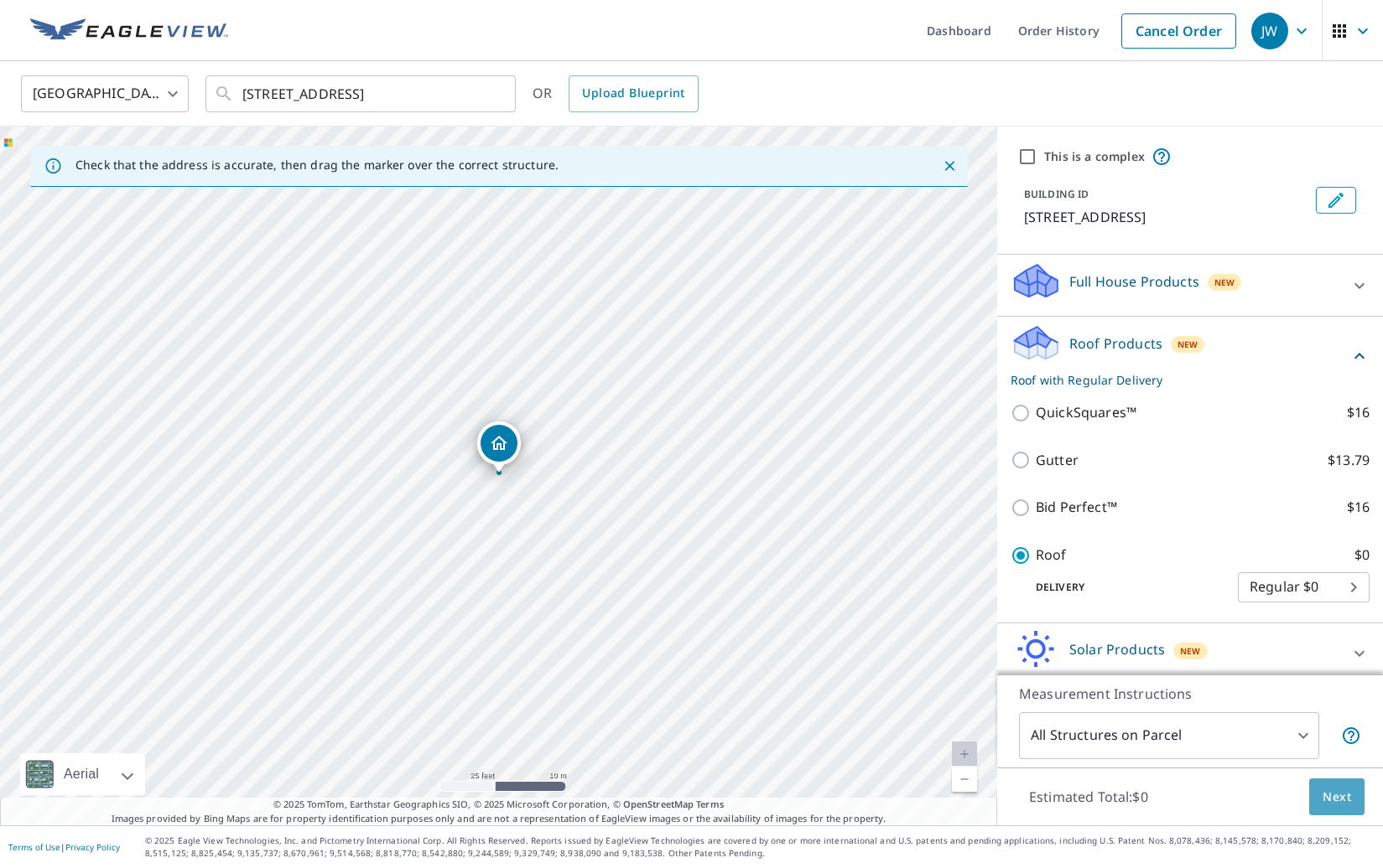
click at [1342, 796] on span "Next" at bounding box center [1336, 797] width 29 height 21
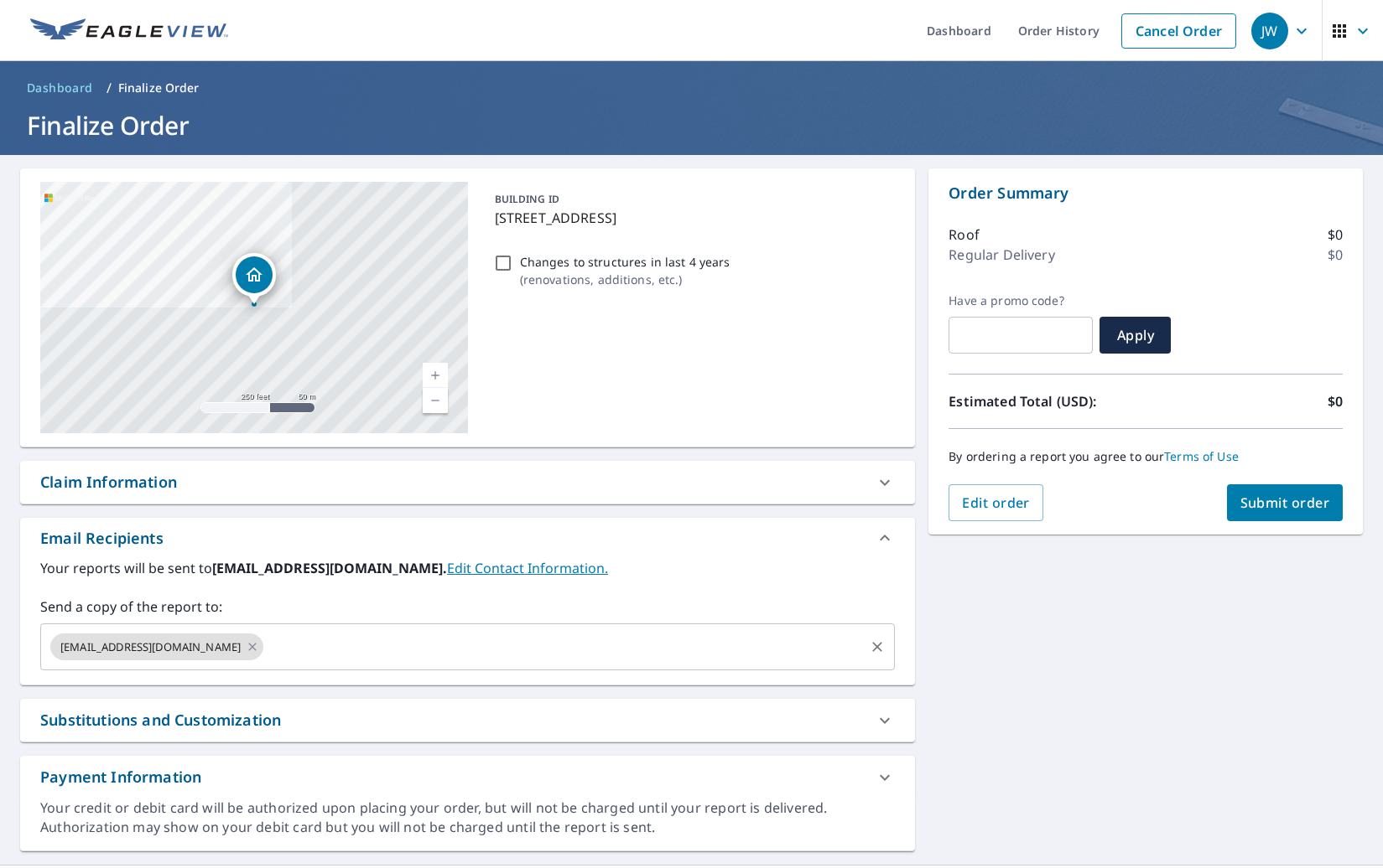
click at [517, 644] on input "text" at bounding box center [564, 647] width 596 height 32
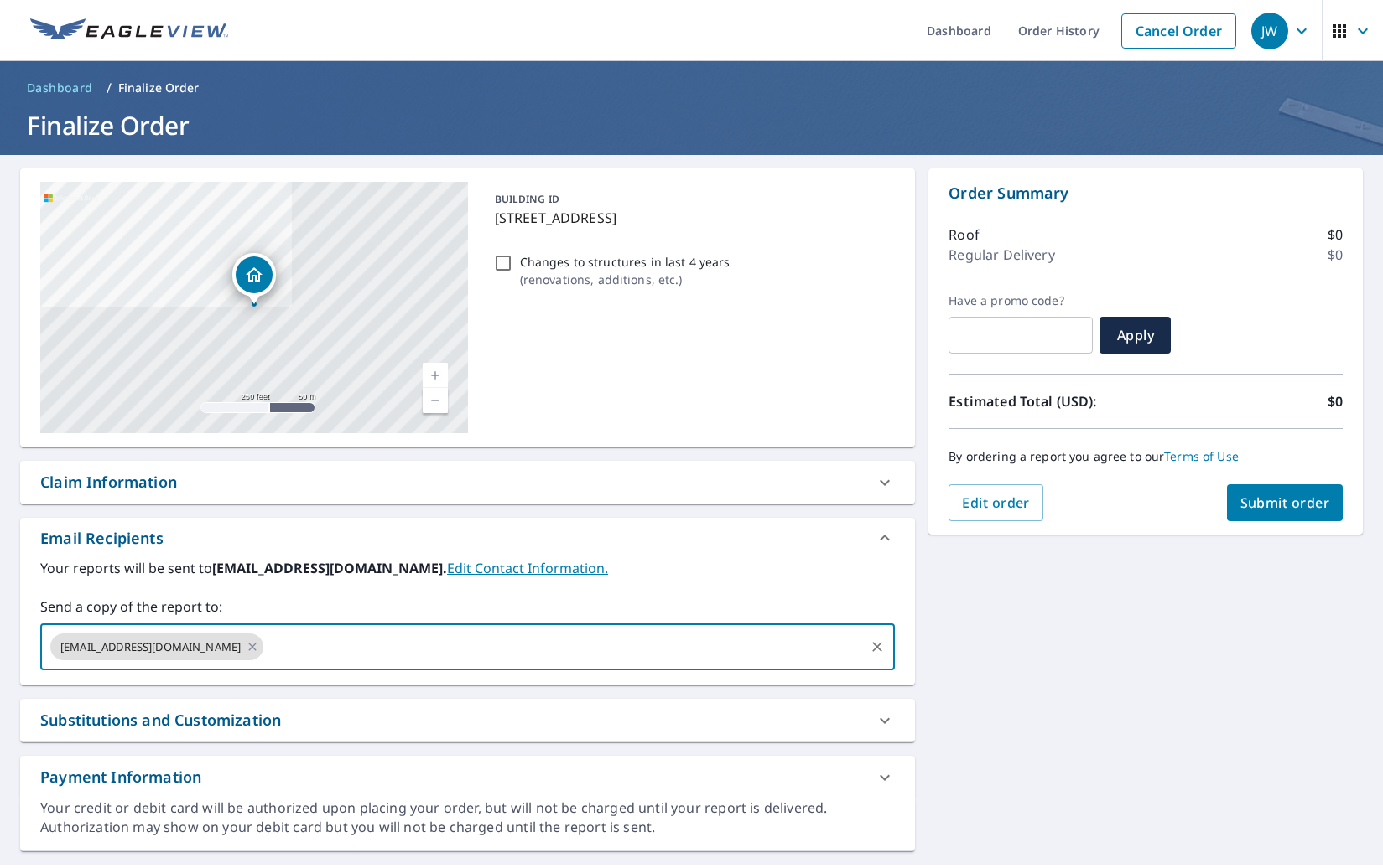
paste input "[PERSON_NAME][EMAIL_ADDRESS][DOMAIN_NAME]"
type input "[PERSON_NAME][EMAIL_ADDRESS][DOMAIN_NAME]"
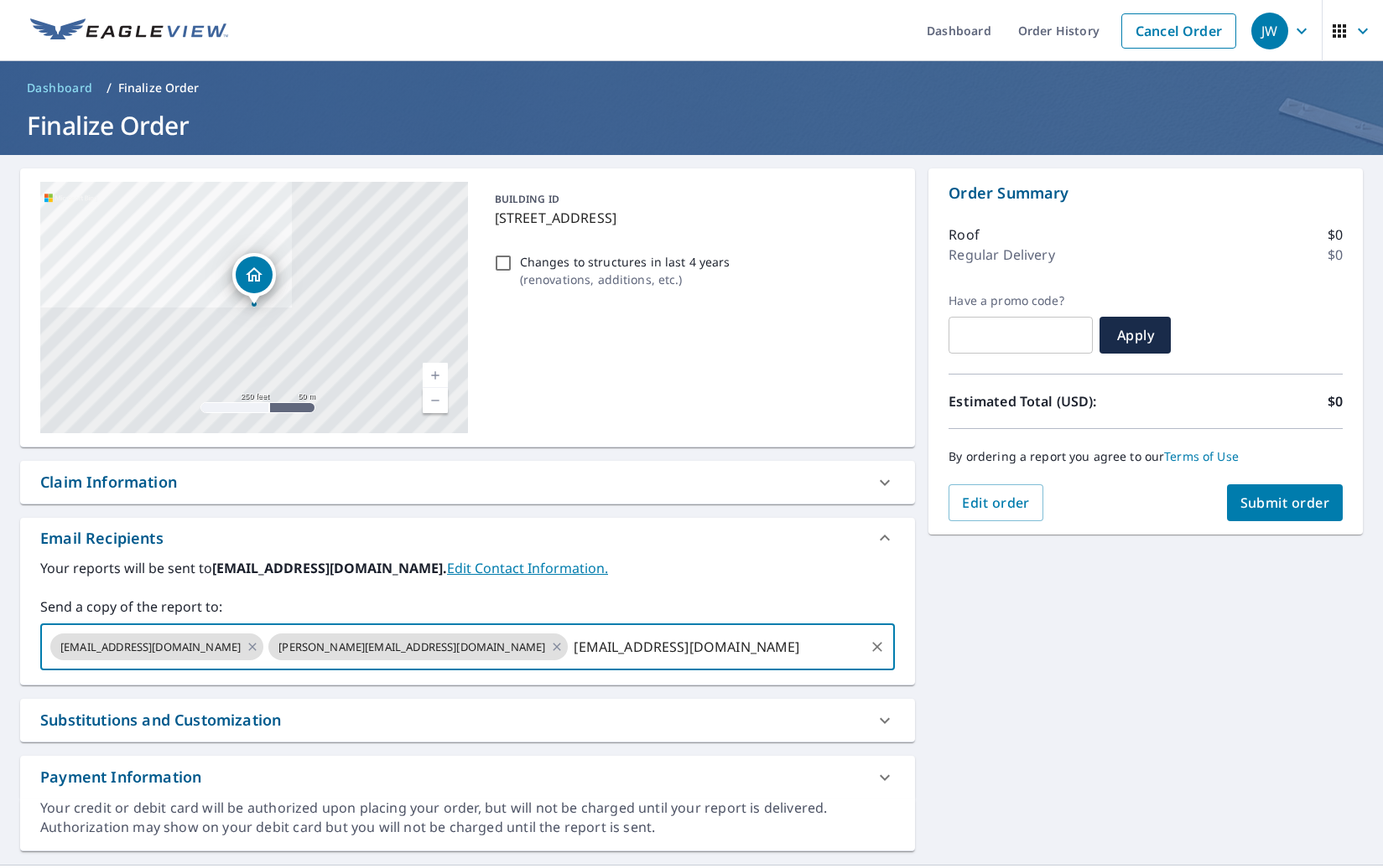
type input "[EMAIL_ADDRESS][DOMAIN_NAME]"
click at [1266, 518] on button "Submit order" at bounding box center [1285, 502] width 116 height 37
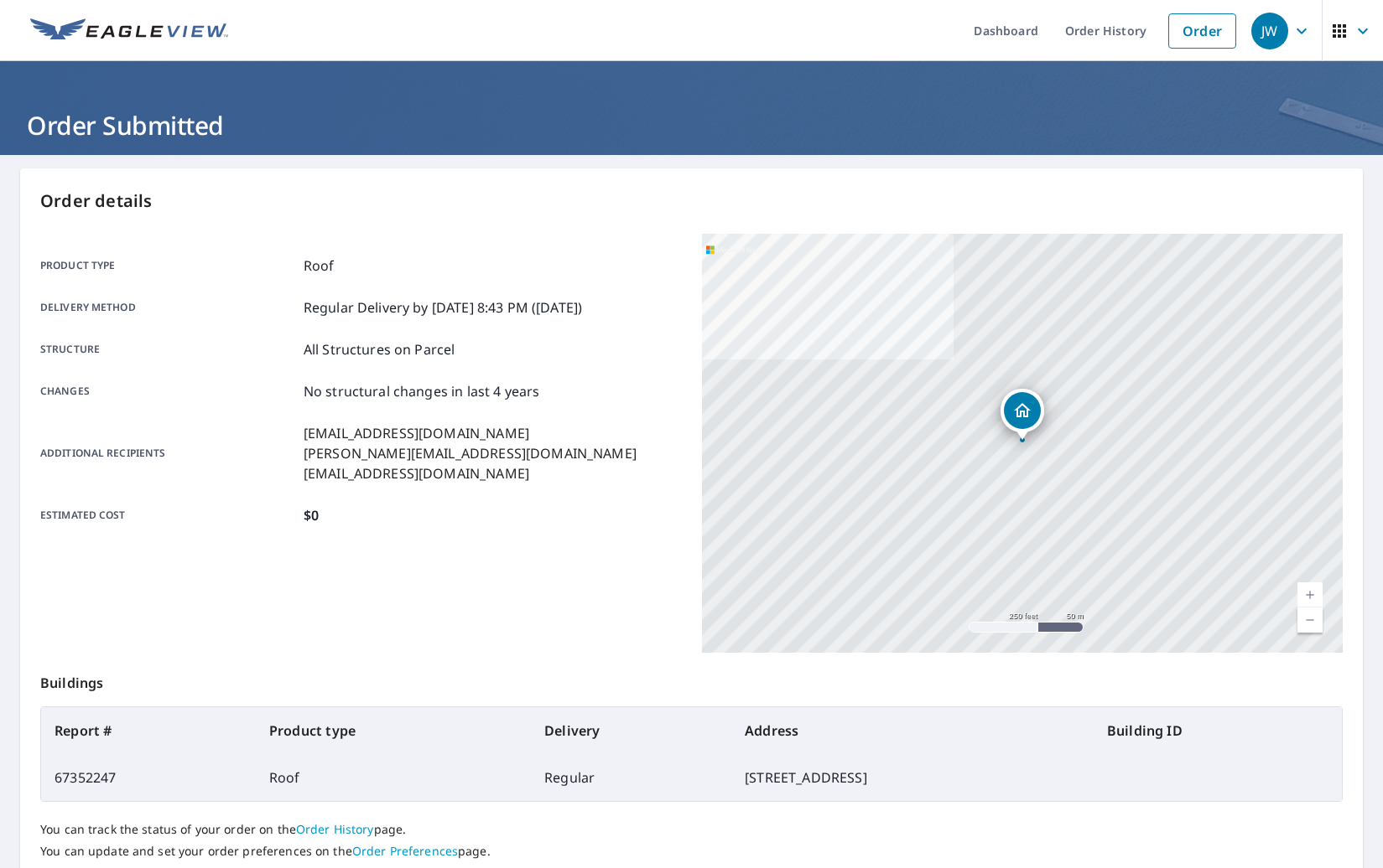
click at [567, 275] on div "Product type Roof Delivery method Regular Delivery by [DATE] 8:43 PM ([DATE]) S…" at bounding box center [361, 391] width 642 height 270
click at [567, 275] on div "Product type Roof" at bounding box center [361, 266] width 642 height 20
click at [579, 261] on div "Product type Roof" at bounding box center [361, 266] width 642 height 20
click at [686, 40] on ul "Dashboard Order History Order" at bounding box center [741, 30] width 1006 height 61
